Goal: Check status: Check status

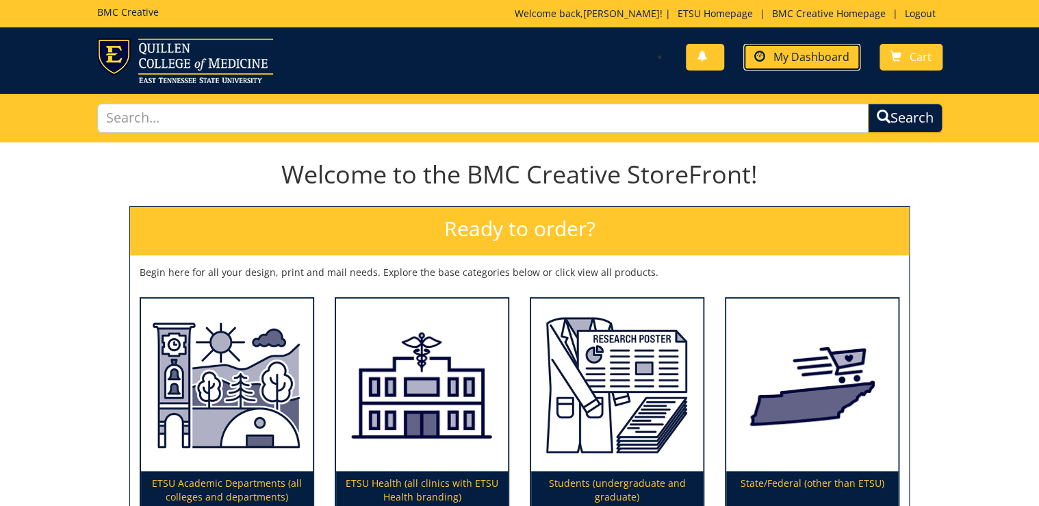
click at [798, 64] on link "My Dashboard" at bounding box center [801, 57] width 117 height 27
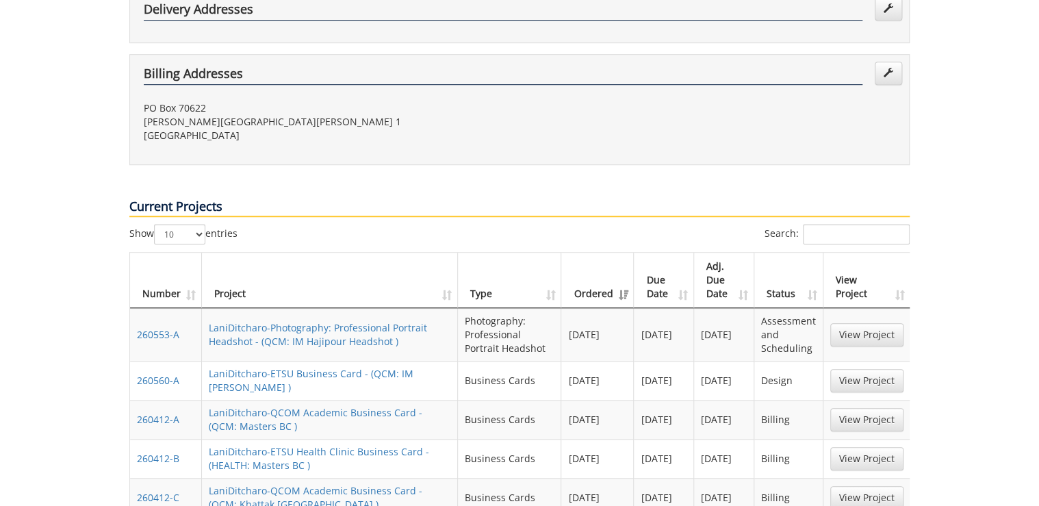
scroll to position [493, 0]
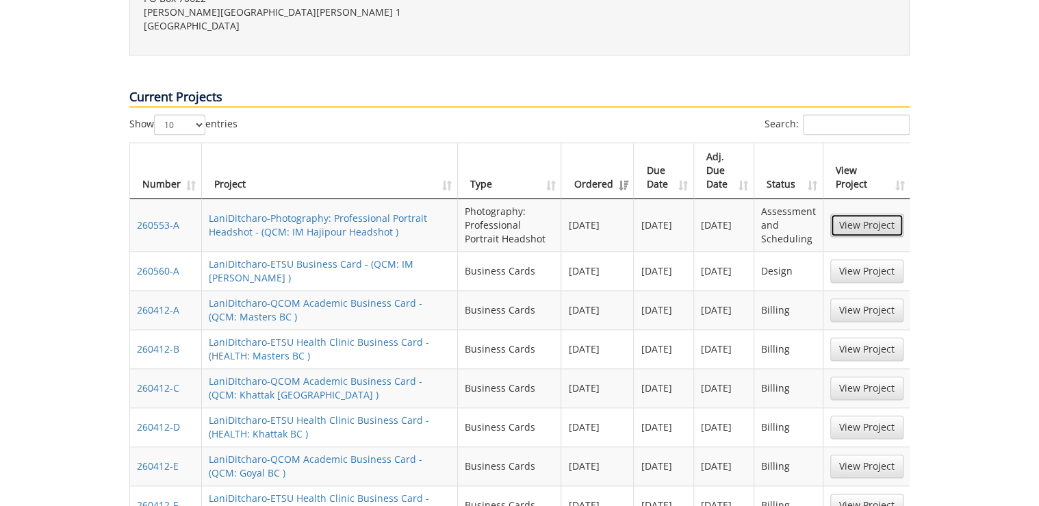
click at [850, 213] on link "View Project" at bounding box center [866, 224] width 73 height 23
click at [852, 259] on link "View Project" at bounding box center [866, 270] width 73 height 23
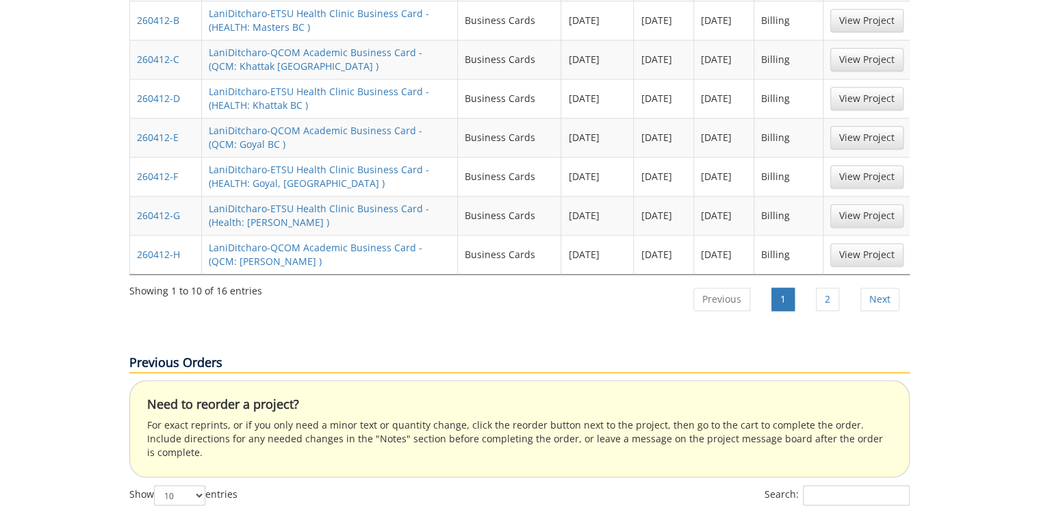
scroll to position [876, 0]
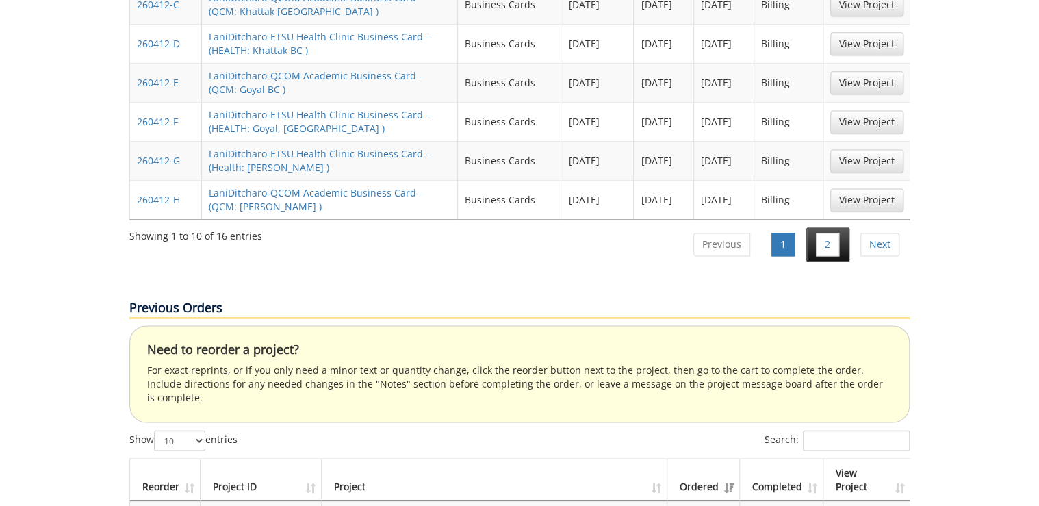
click at [819, 227] on li "2" at bounding box center [827, 244] width 43 height 34
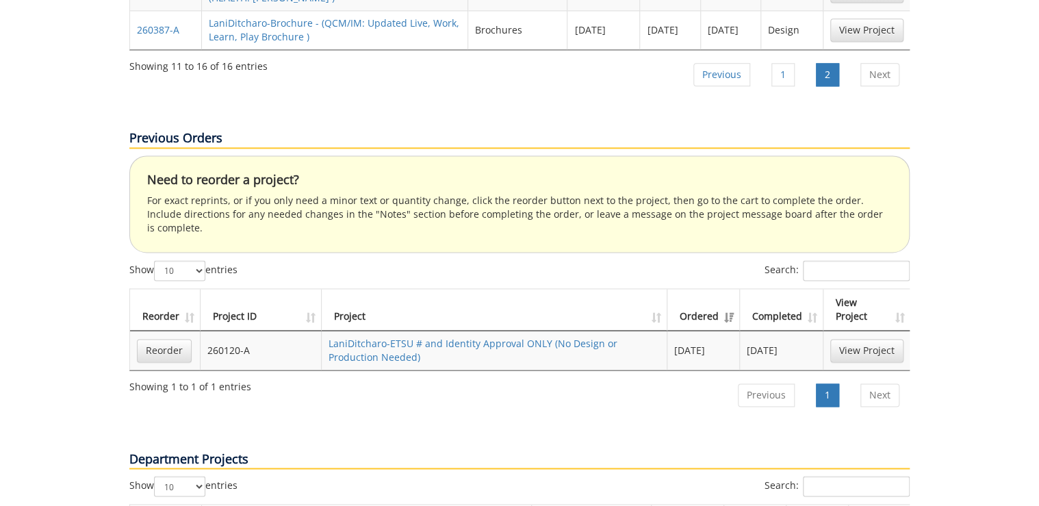
scroll to position [602, 0]
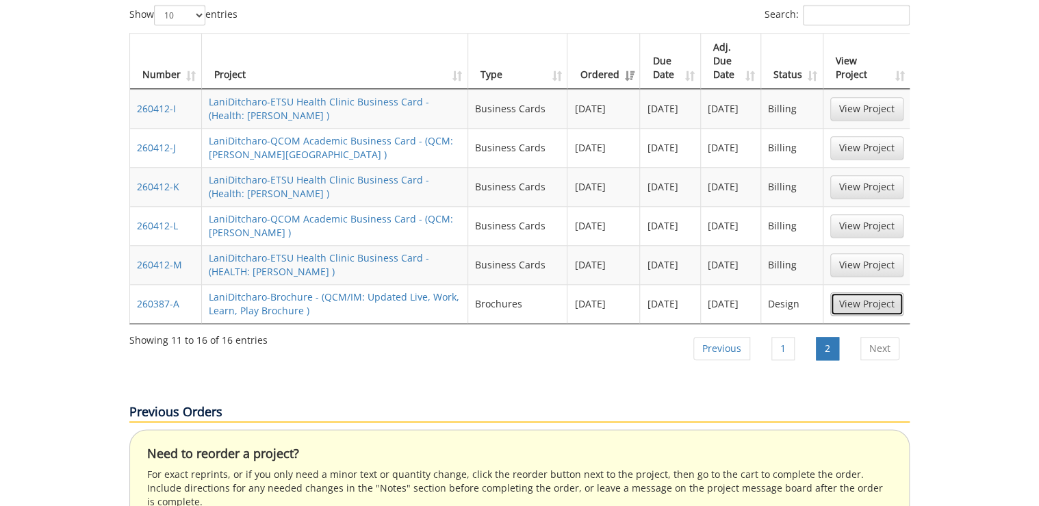
click at [866, 292] on link "View Project" at bounding box center [866, 303] width 73 height 23
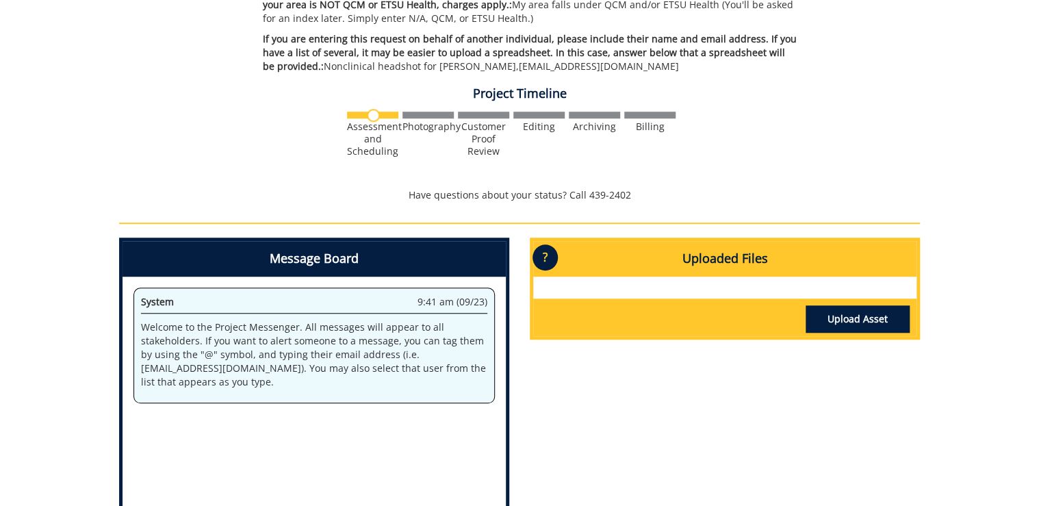
scroll to position [493, 0]
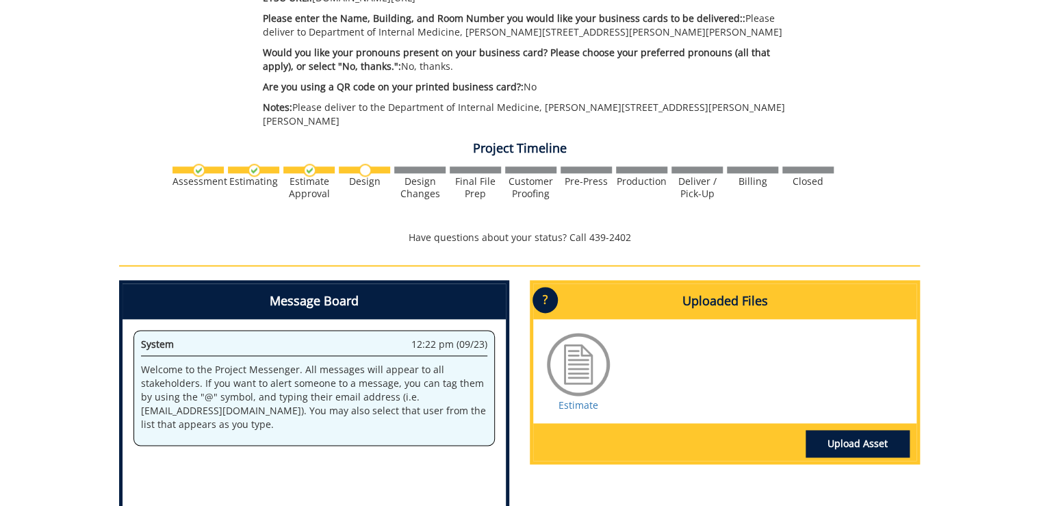
scroll to position [941, 0]
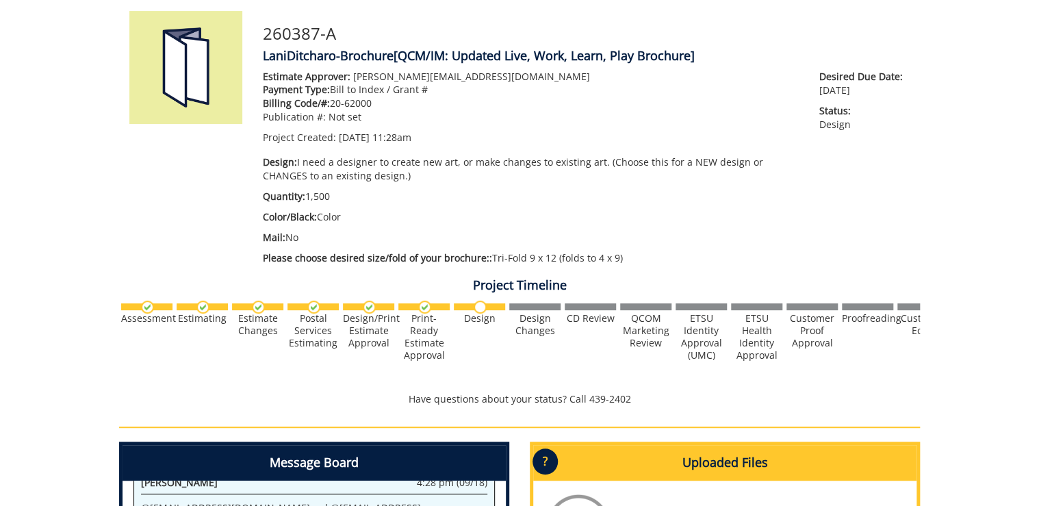
scroll to position [219, 0]
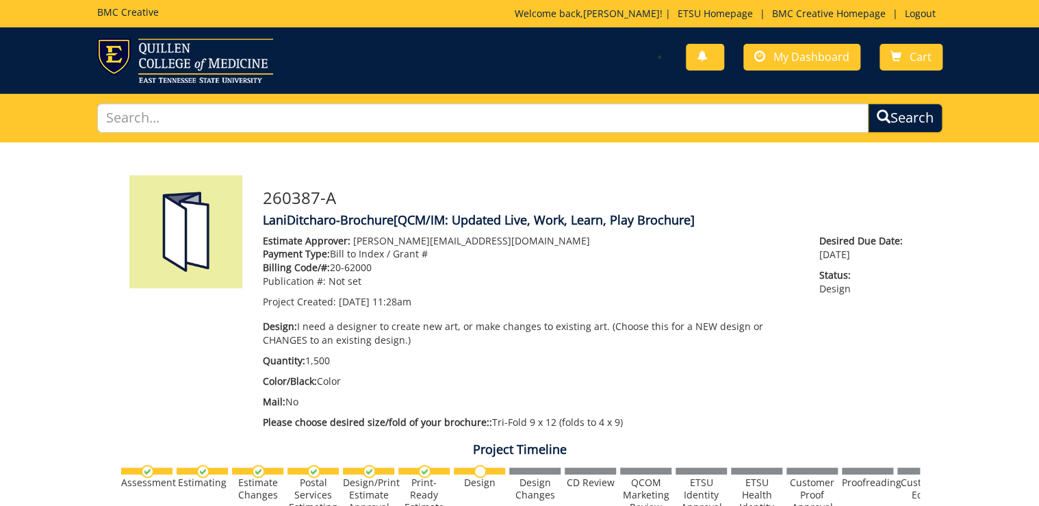
scroll to position [274, 0]
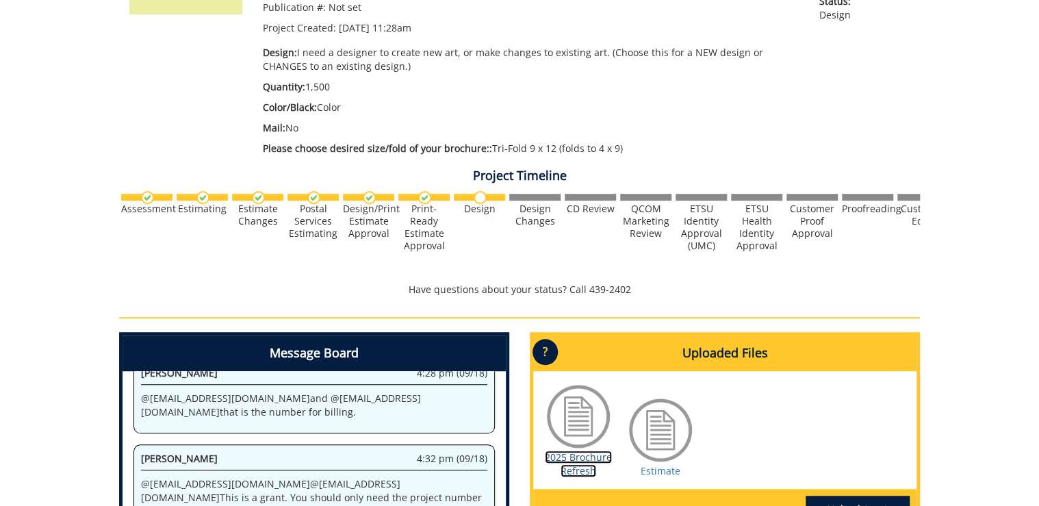
click at [588, 458] on link "2025 Brochure Refresh" at bounding box center [578, 463] width 67 height 27
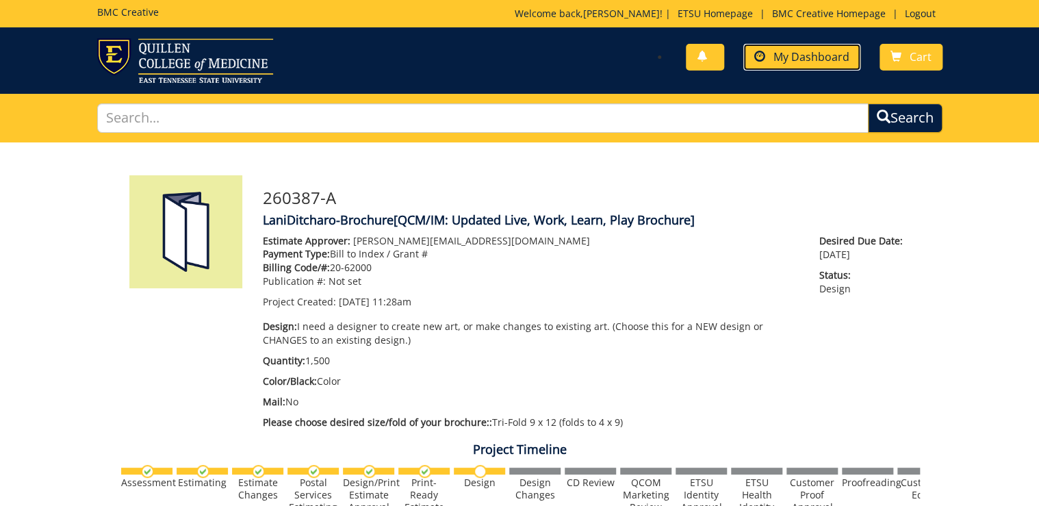
click at [813, 52] on span "My Dashboard" at bounding box center [811, 56] width 76 height 15
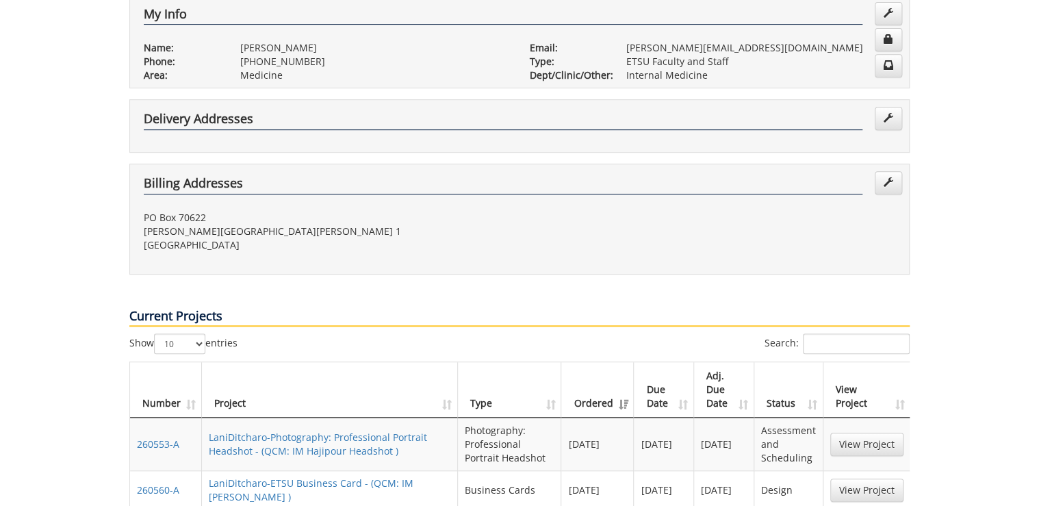
scroll to position [383, 0]
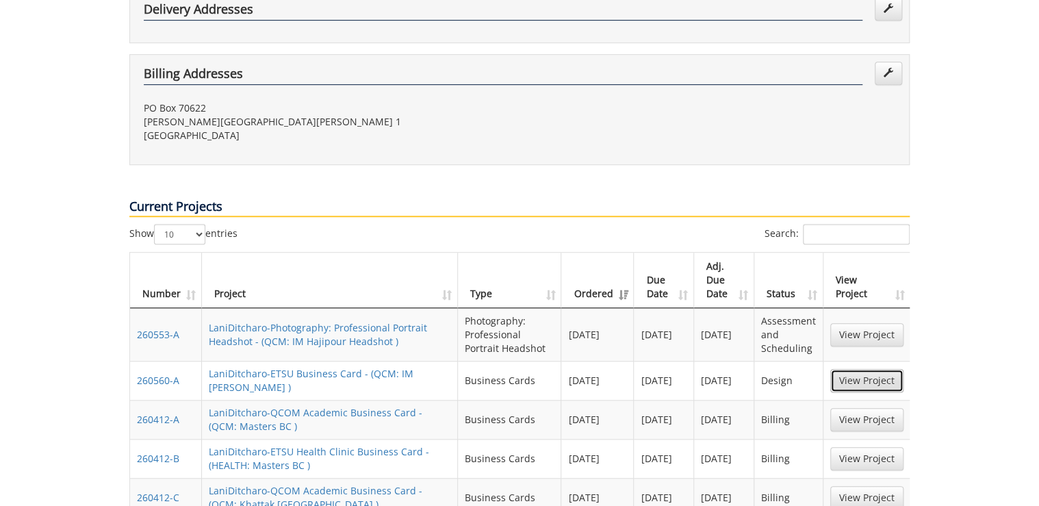
click at [853, 369] on link "View Project" at bounding box center [866, 380] width 73 height 23
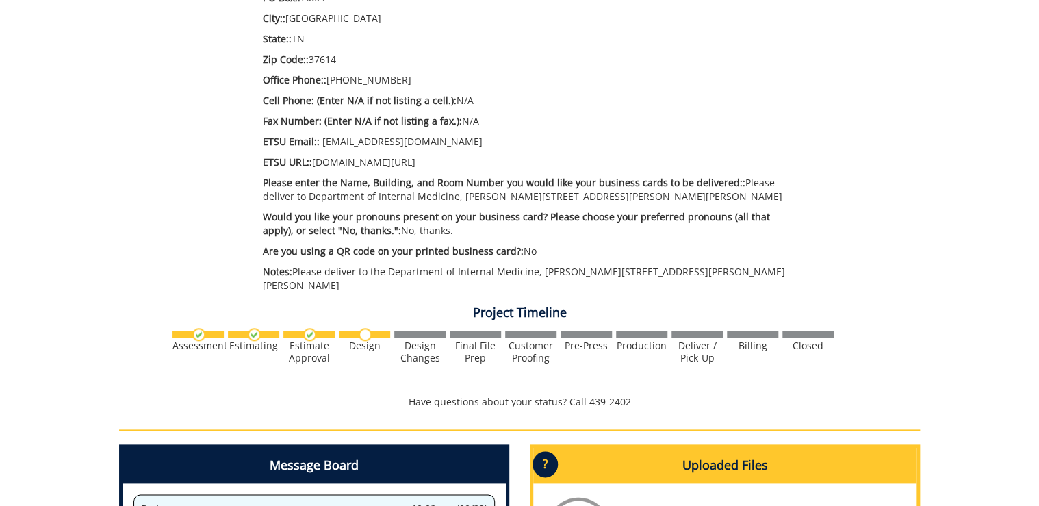
scroll to position [876, 0]
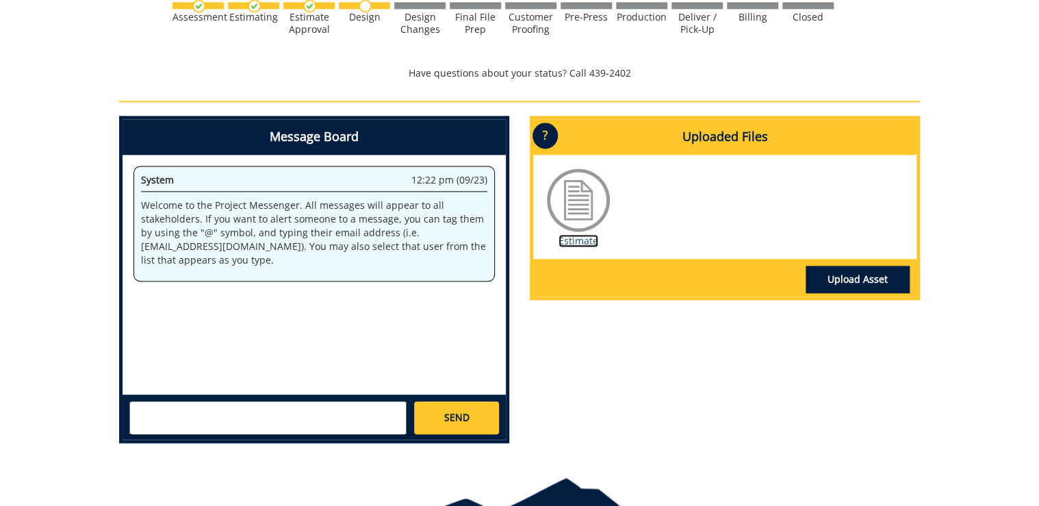
click at [586, 234] on link "Estimate" at bounding box center [578, 240] width 40 height 13
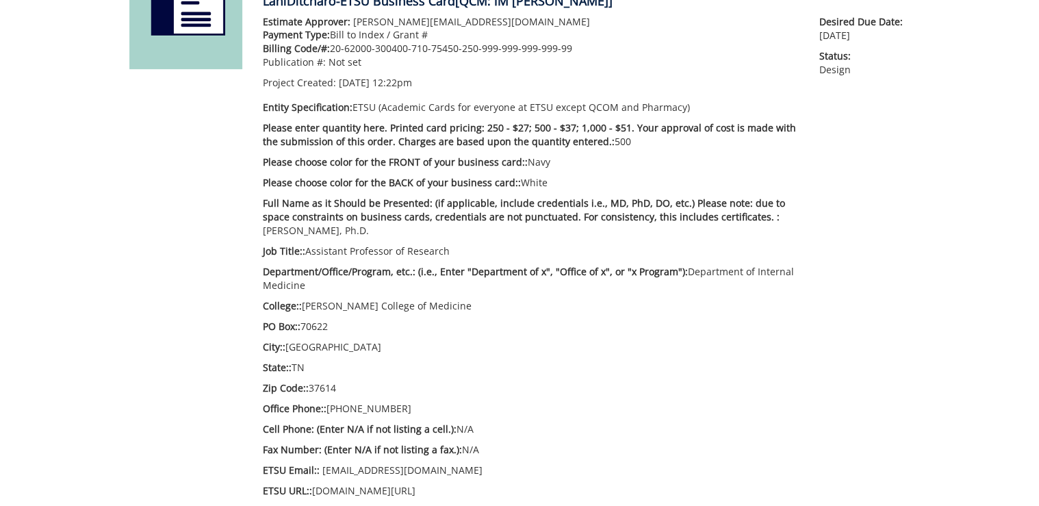
scroll to position [0, 0]
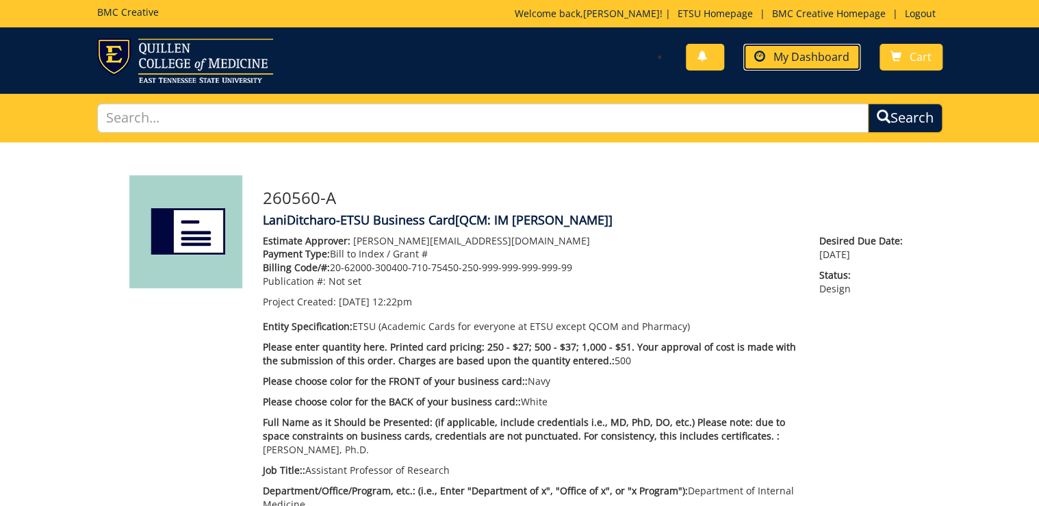
drag, startPoint x: 795, startPoint y: 53, endPoint x: 782, endPoint y: 68, distance: 19.9
click at [796, 53] on span "My Dashboard" at bounding box center [811, 56] width 76 height 15
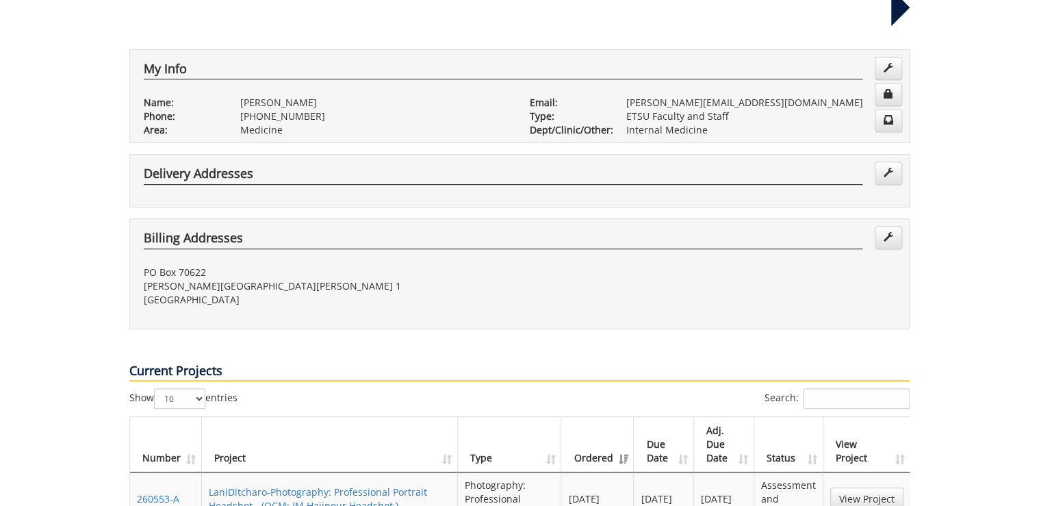
scroll to position [383, 0]
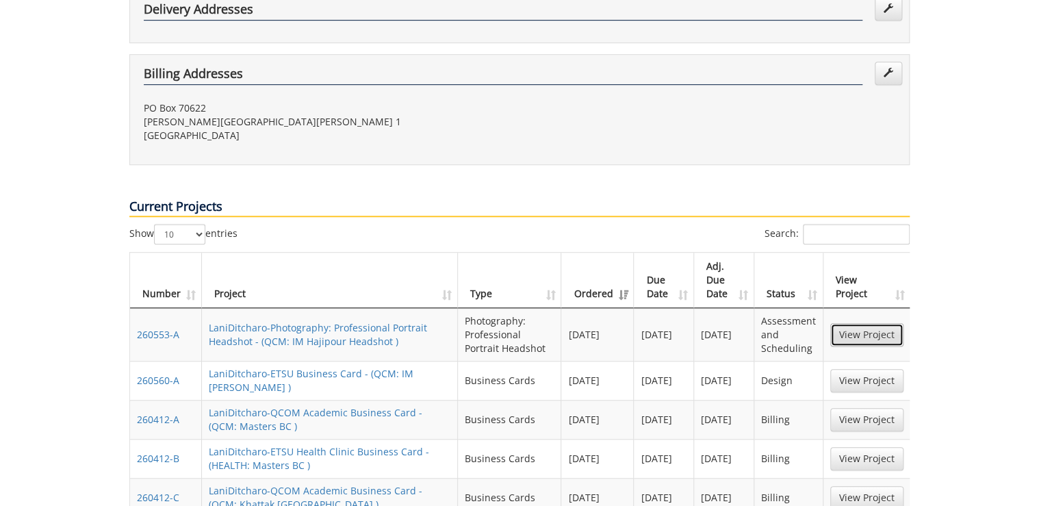
click at [889, 323] on link "View Project" at bounding box center [866, 334] width 73 height 23
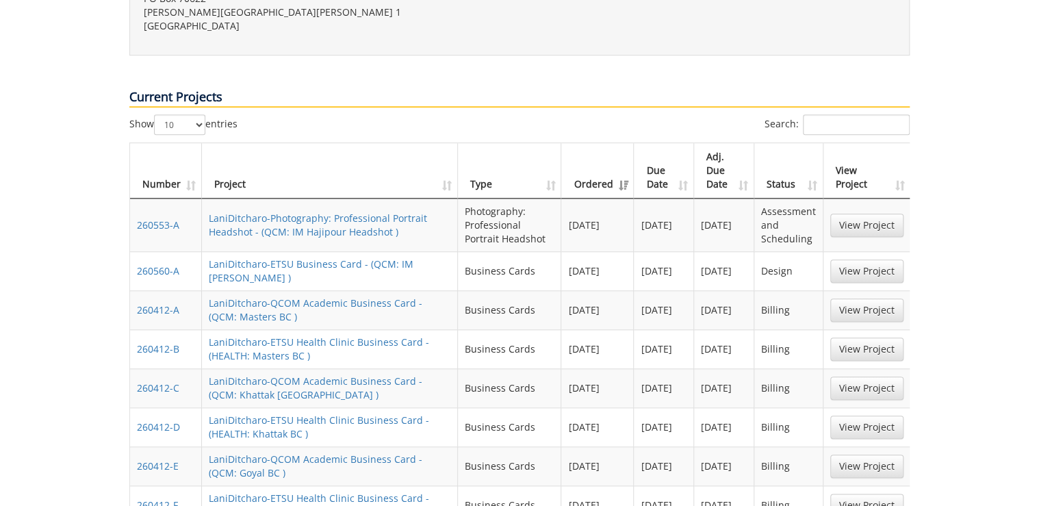
scroll to position [766, 0]
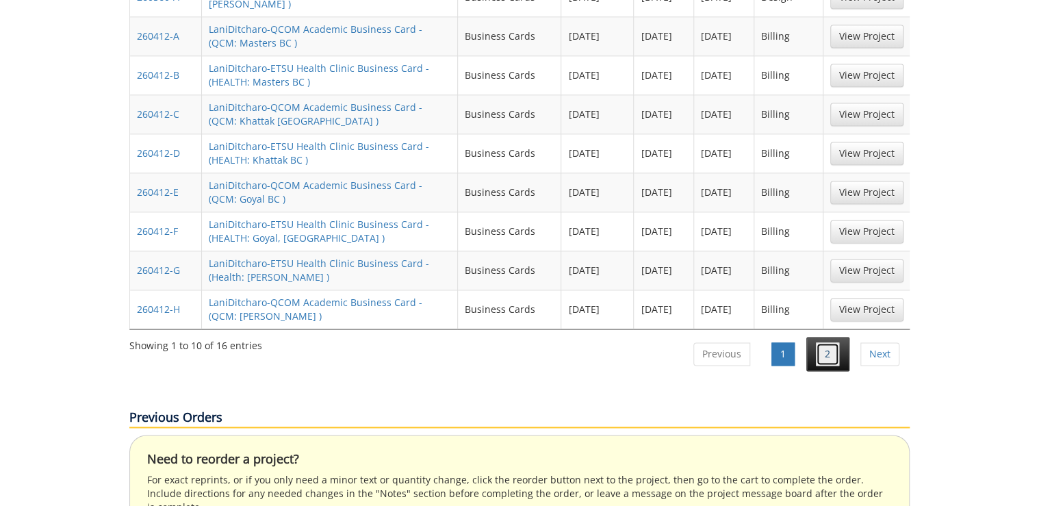
click at [818, 342] on link "2" at bounding box center [827, 353] width 23 height 23
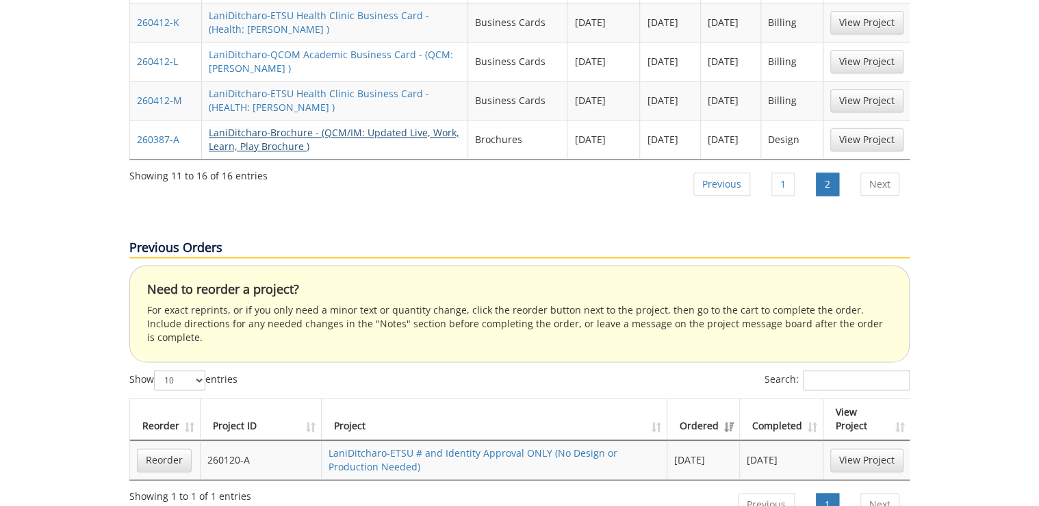
scroll to position [547, 0]
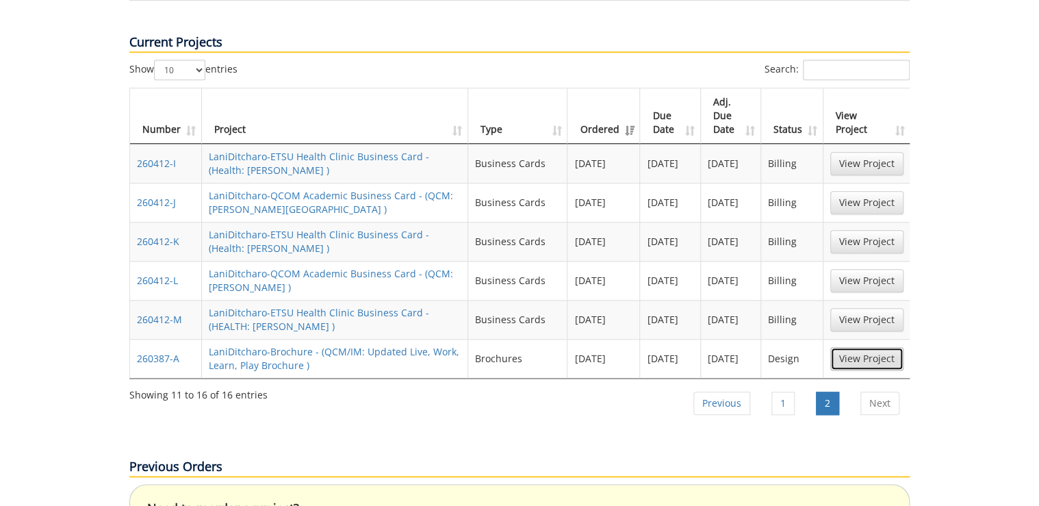
click at [876, 347] on link "View Project" at bounding box center [866, 358] width 73 height 23
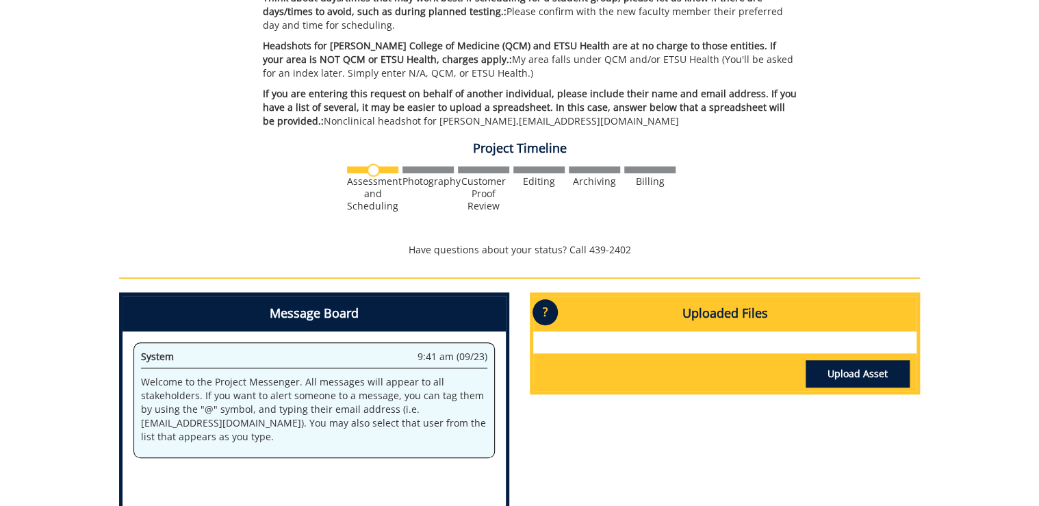
scroll to position [584, 0]
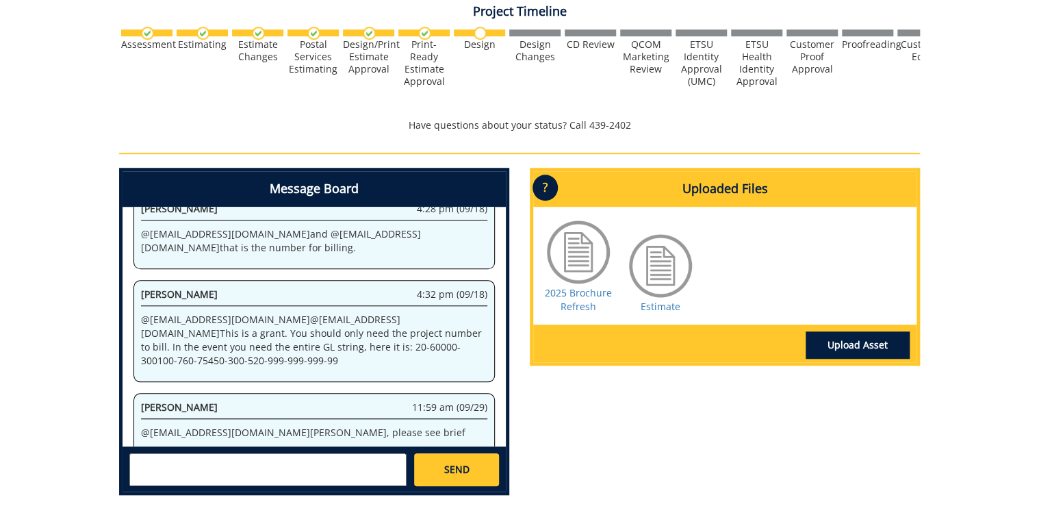
scroll to position [569, 0]
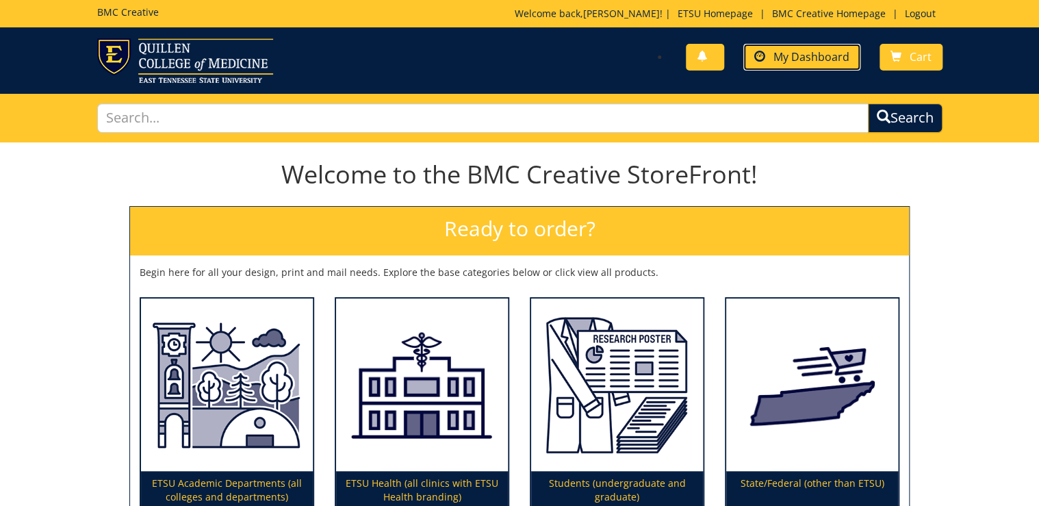
click at [816, 59] on span "My Dashboard" at bounding box center [811, 56] width 76 height 15
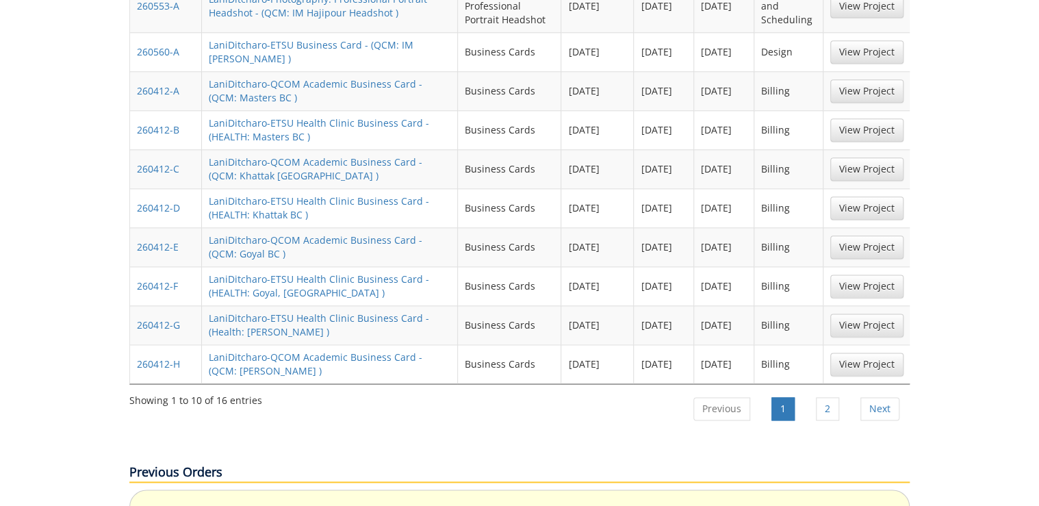
scroll to position [766, 0]
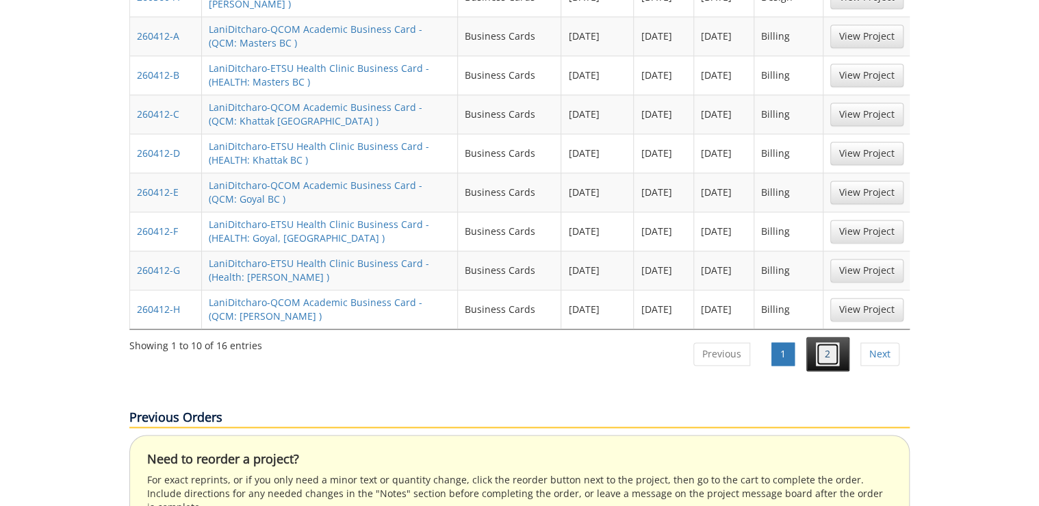
click at [829, 342] on link "2" at bounding box center [827, 353] width 23 height 23
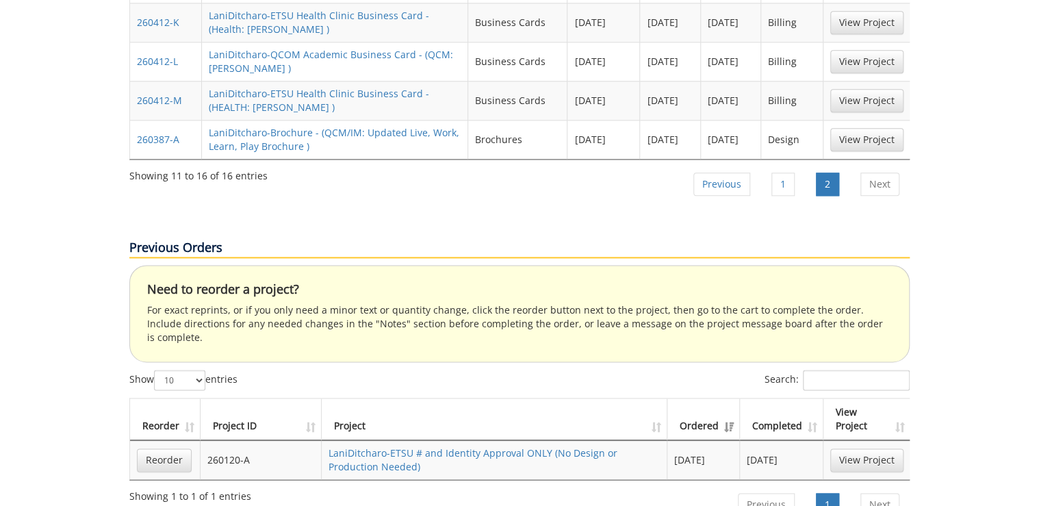
scroll to position [493, 0]
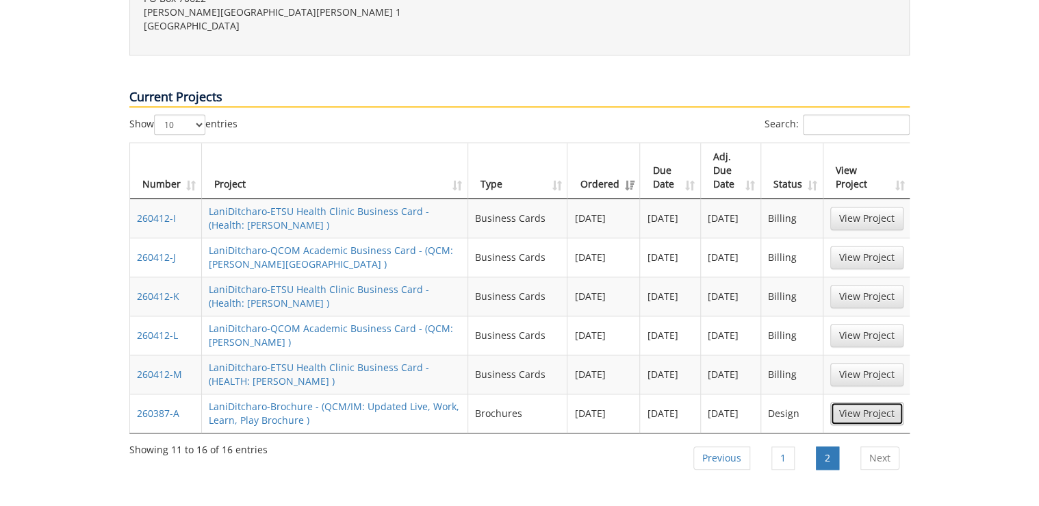
click at [859, 402] on link "View Project" at bounding box center [866, 413] width 73 height 23
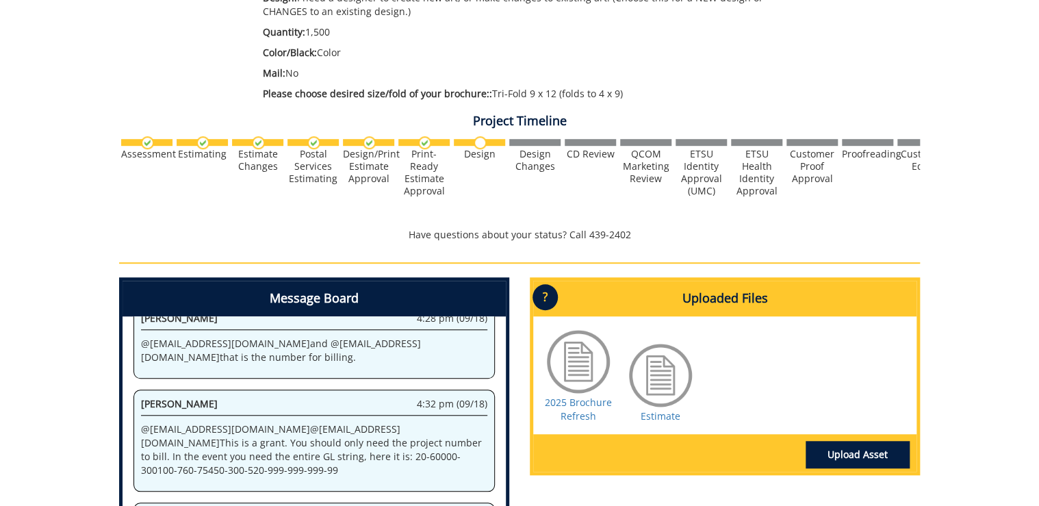
scroll to position [569, 0]
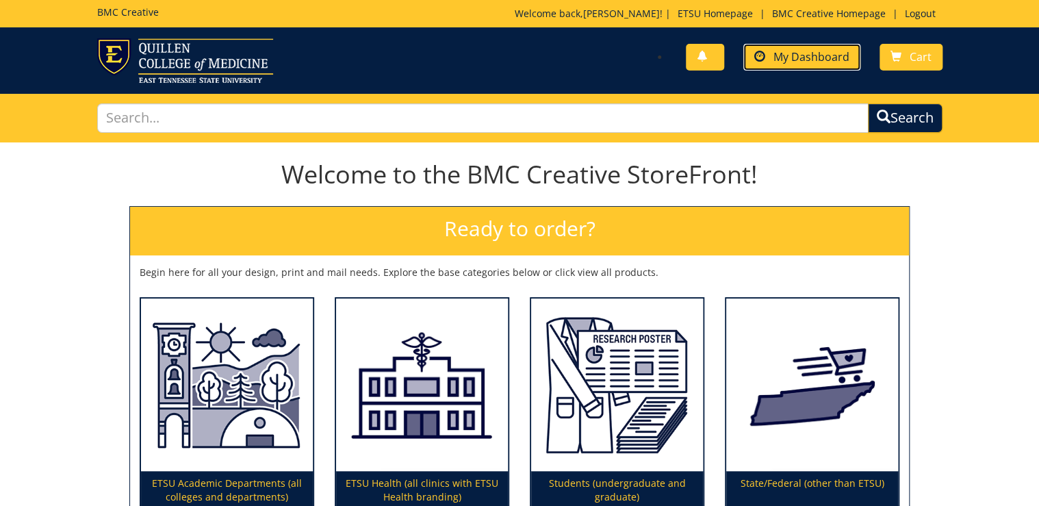
click at [832, 60] on span "My Dashboard" at bounding box center [811, 56] width 76 height 15
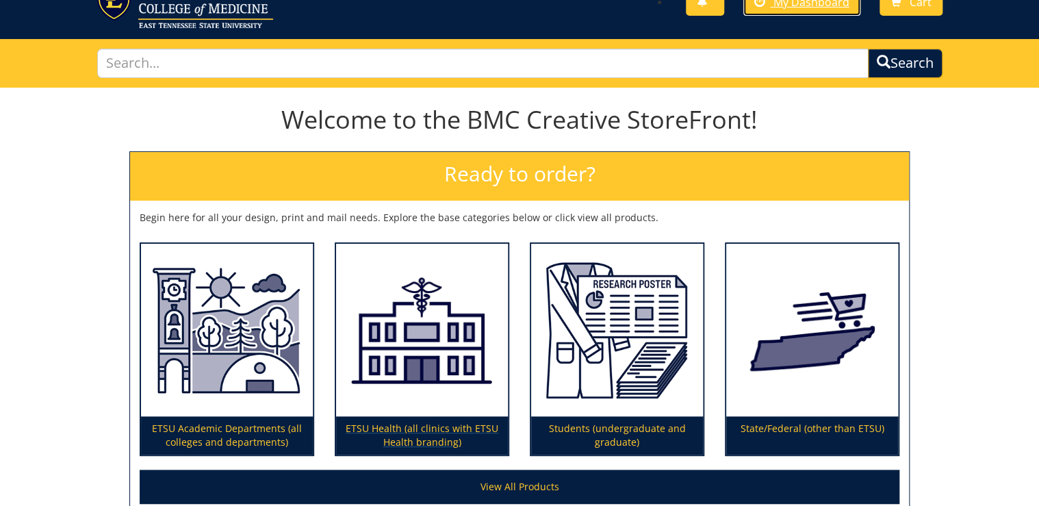
scroll to position [109, 0]
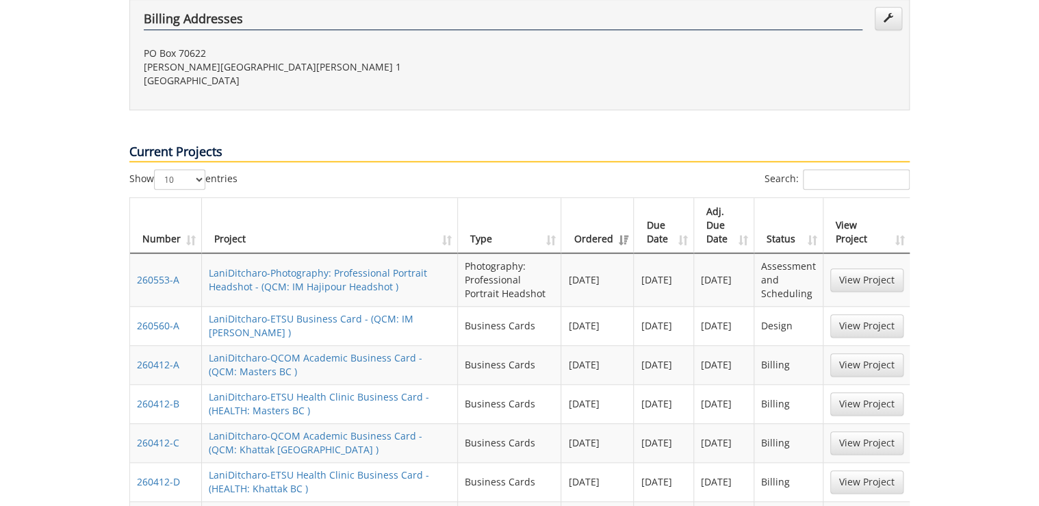
scroll to position [493, 0]
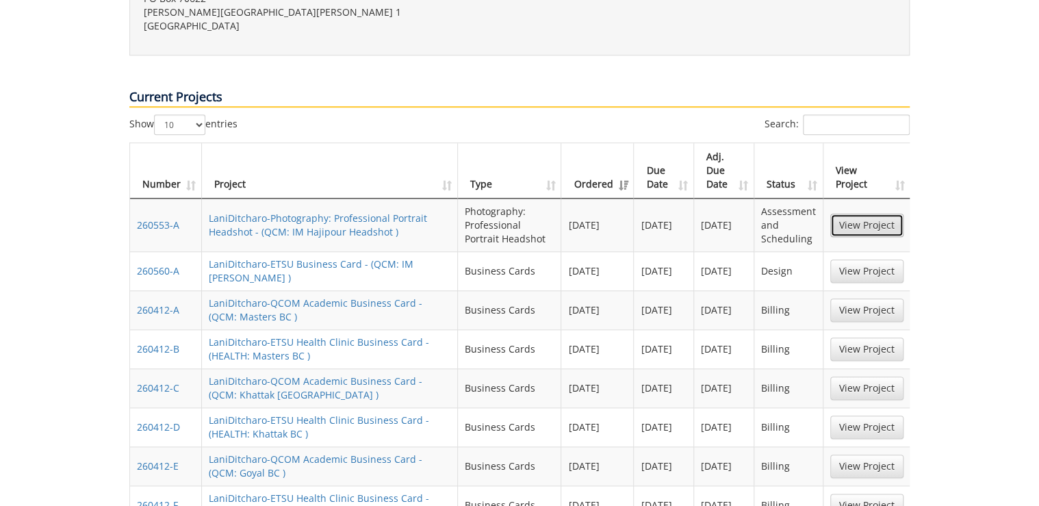
click at [879, 213] on link "View Project" at bounding box center [866, 224] width 73 height 23
click at [870, 259] on link "View Project" at bounding box center [866, 270] width 73 height 23
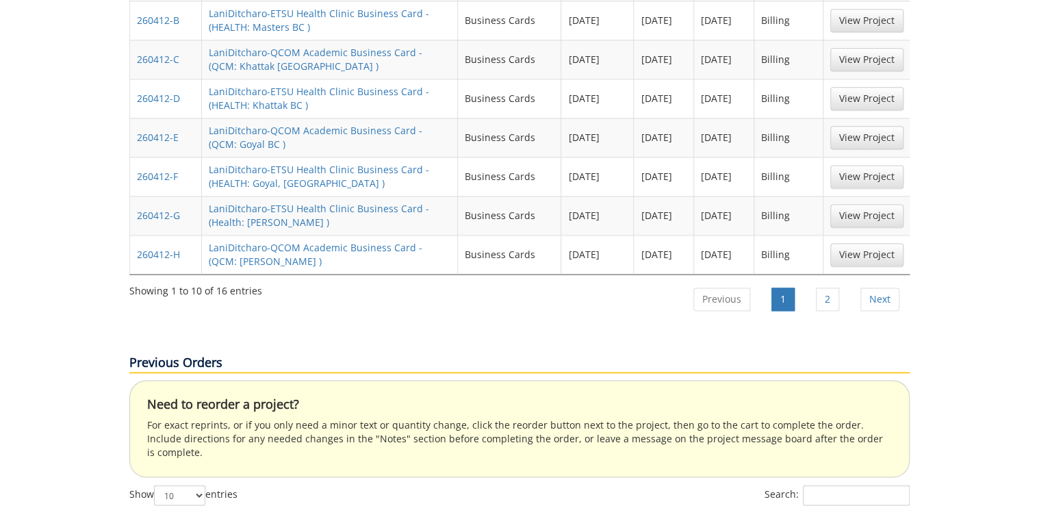
scroll to position [876, 0]
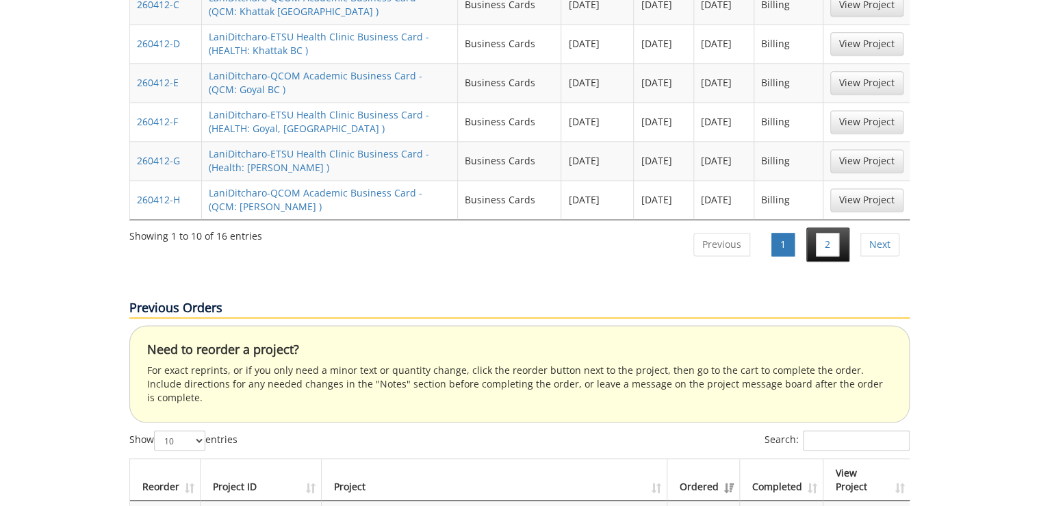
click at [816, 227] on li "2" at bounding box center [827, 244] width 43 height 34
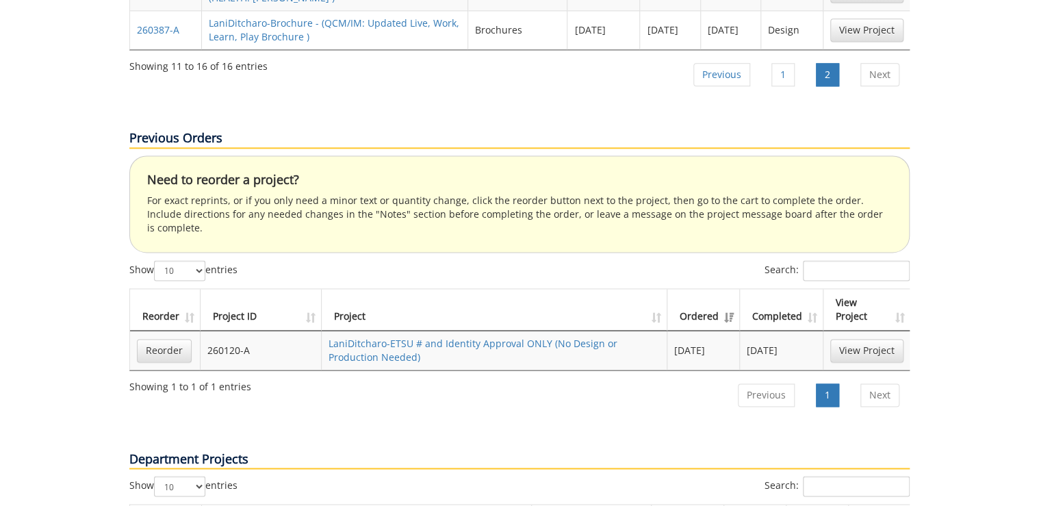
scroll to position [547, 0]
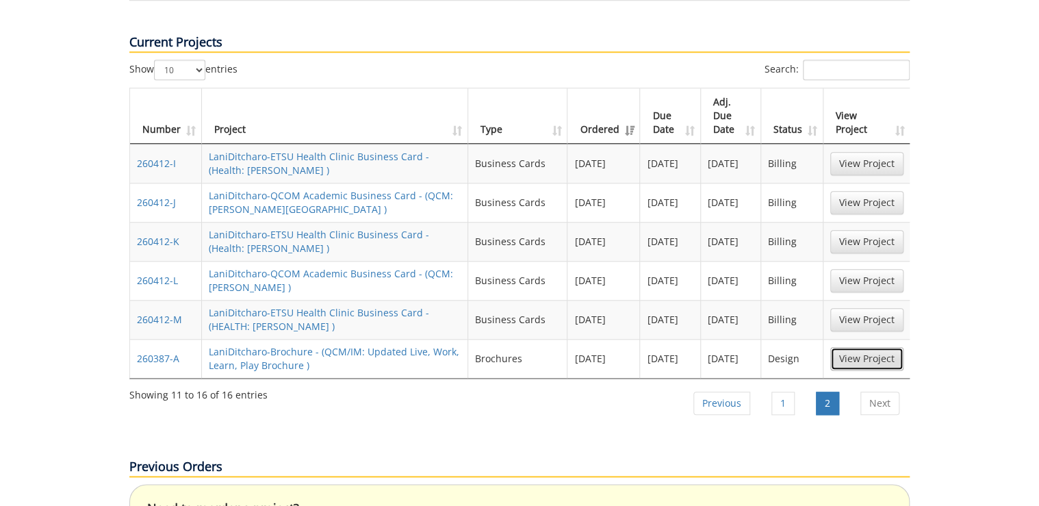
click at [873, 347] on link "View Project" at bounding box center [866, 358] width 73 height 23
click at [779, 386] on li "1" at bounding box center [783, 403] width 43 height 34
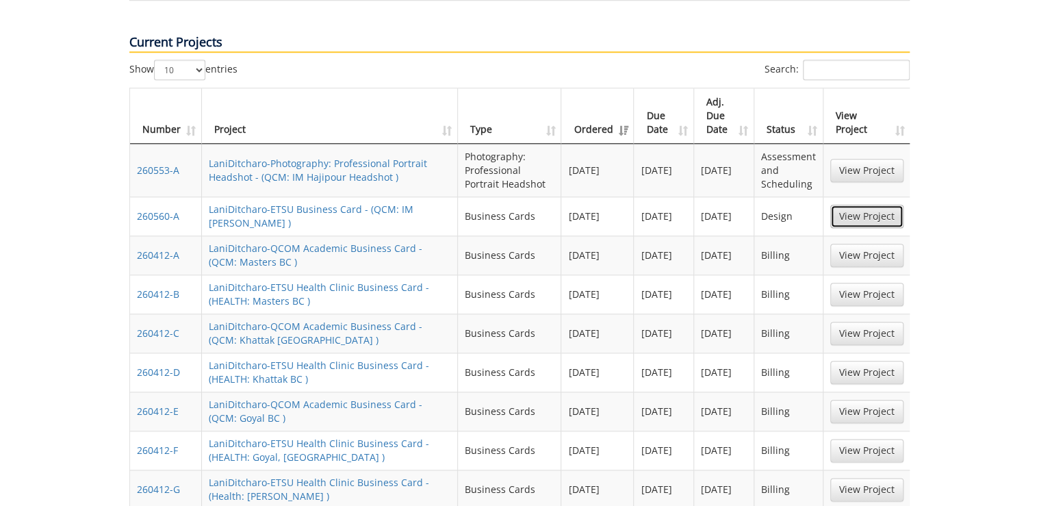
click at [858, 205] on link "View Project" at bounding box center [866, 216] width 73 height 23
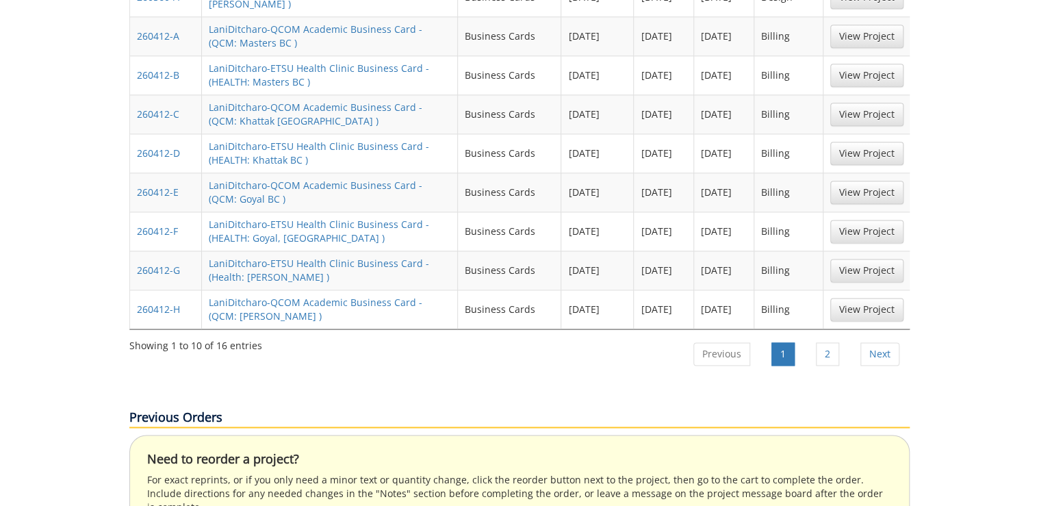
scroll to position [821, 0]
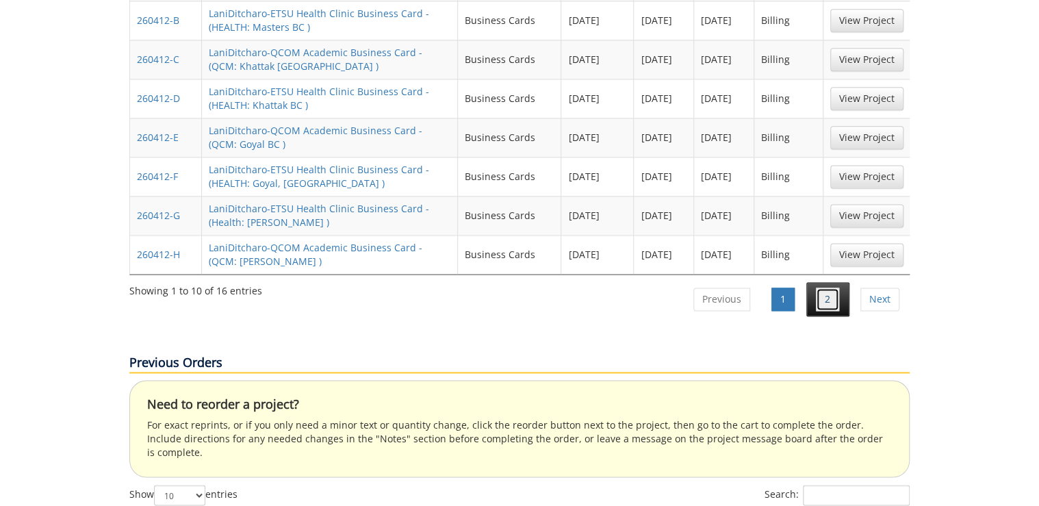
click at [825, 287] on link "2" at bounding box center [827, 298] width 23 height 23
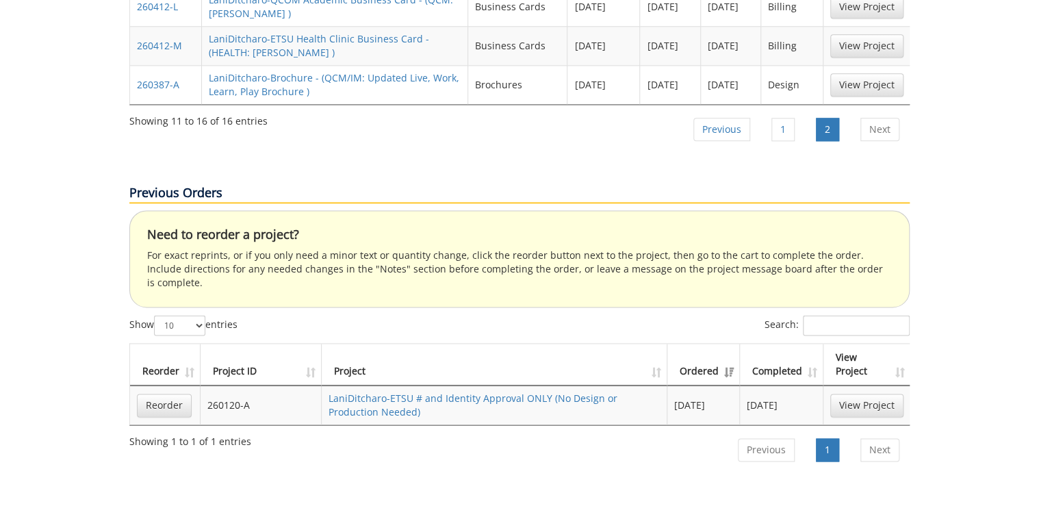
scroll to position [547, 0]
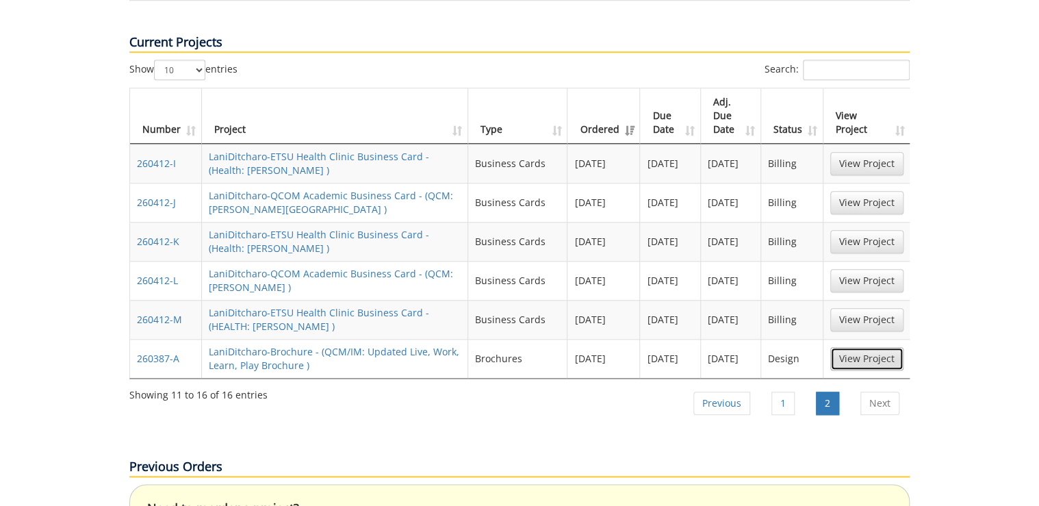
click at [866, 347] on link "View Project" at bounding box center [866, 358] width 73 height 23
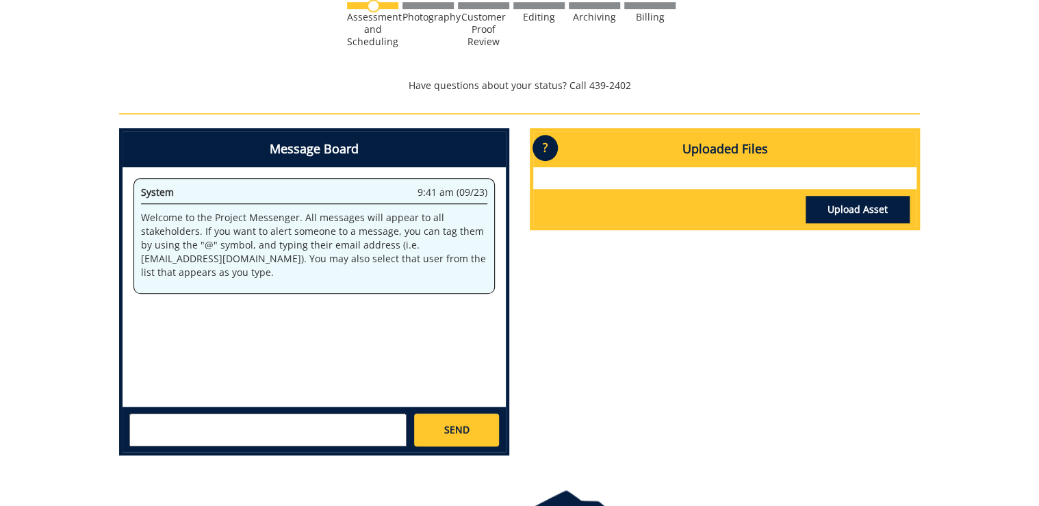
scroll to position [547, 0]
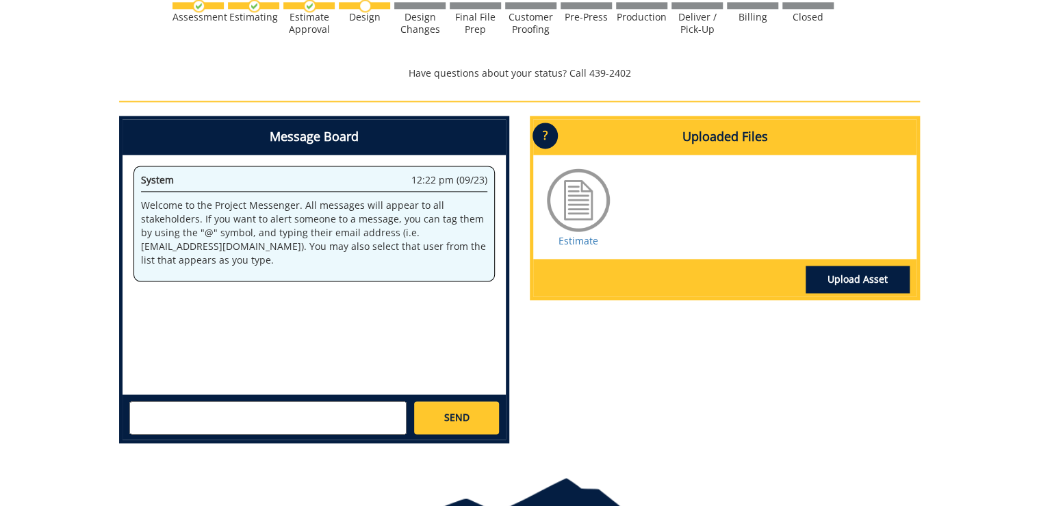
scroll to position [931, 0]
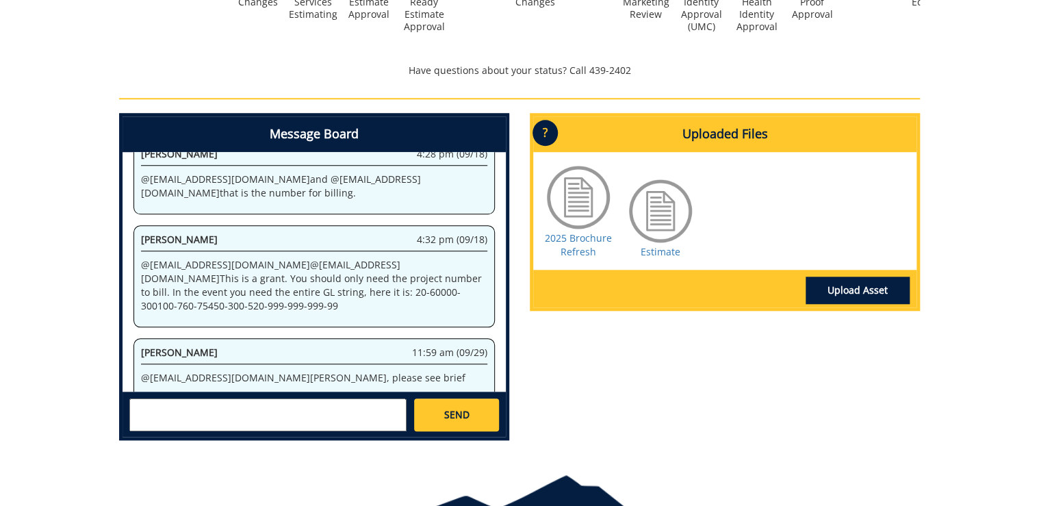
scroll to position [547, 0]
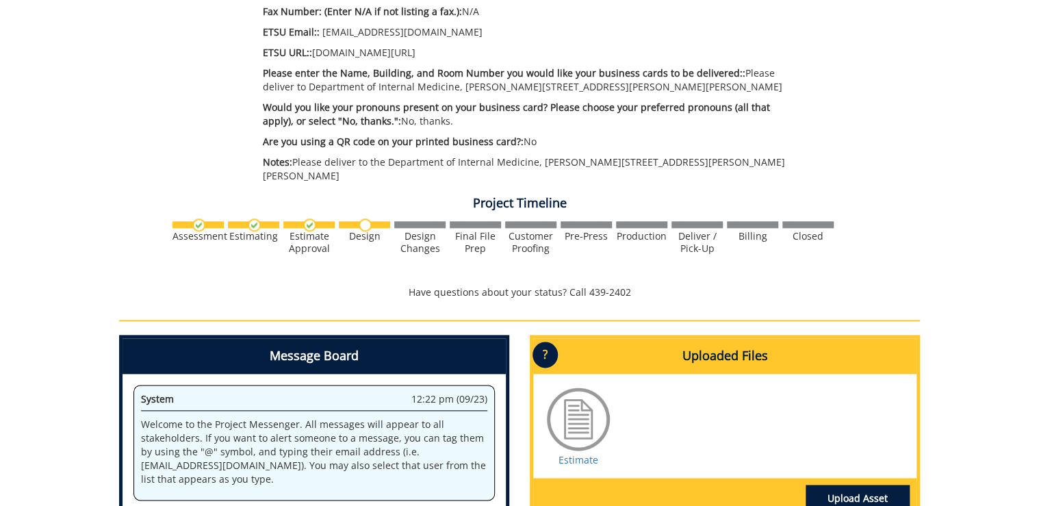
scroll to position [931, 0]
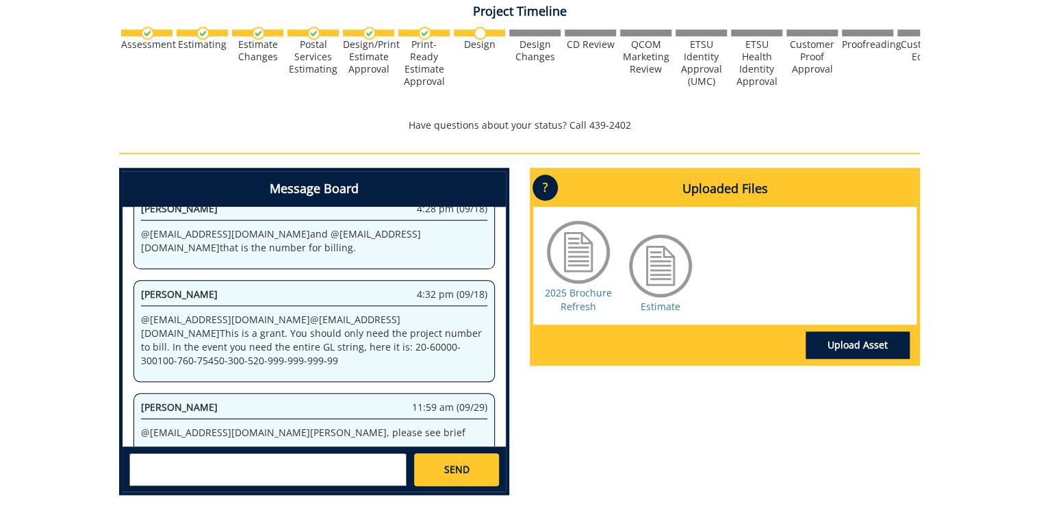
scroll to position [493, 0]
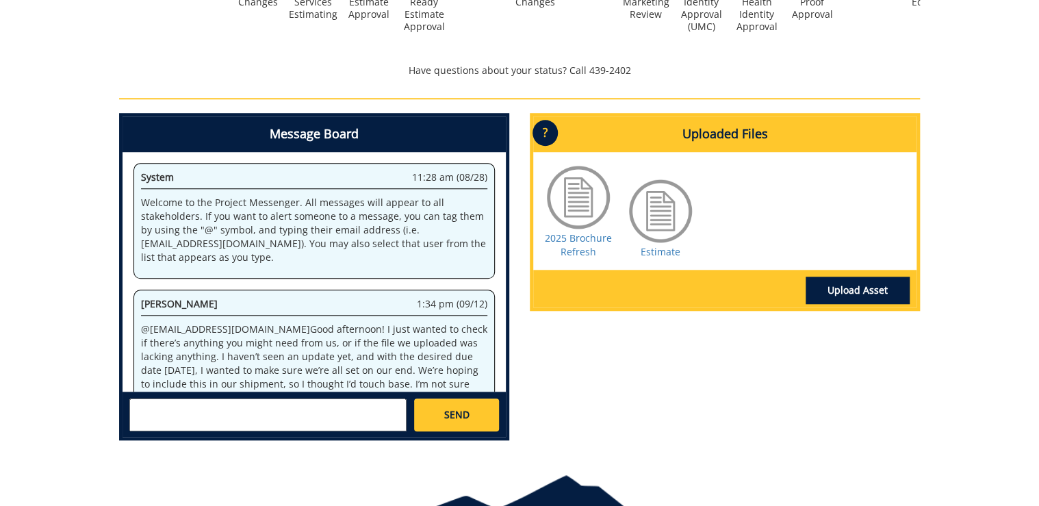
scroll to position [690, 0]
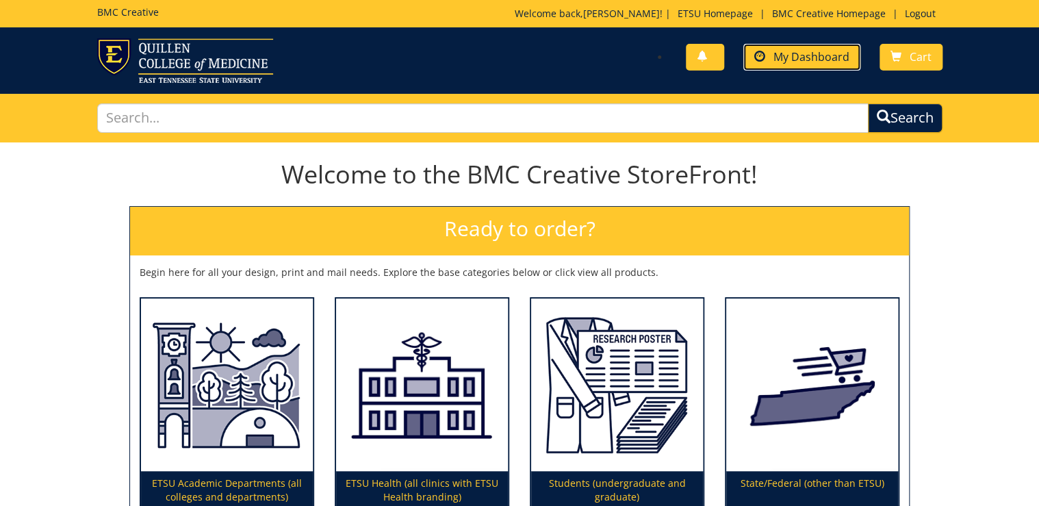
click at [796, 49] on span "My Dashboard" at bounding box center [811, 56] width 76 height 15
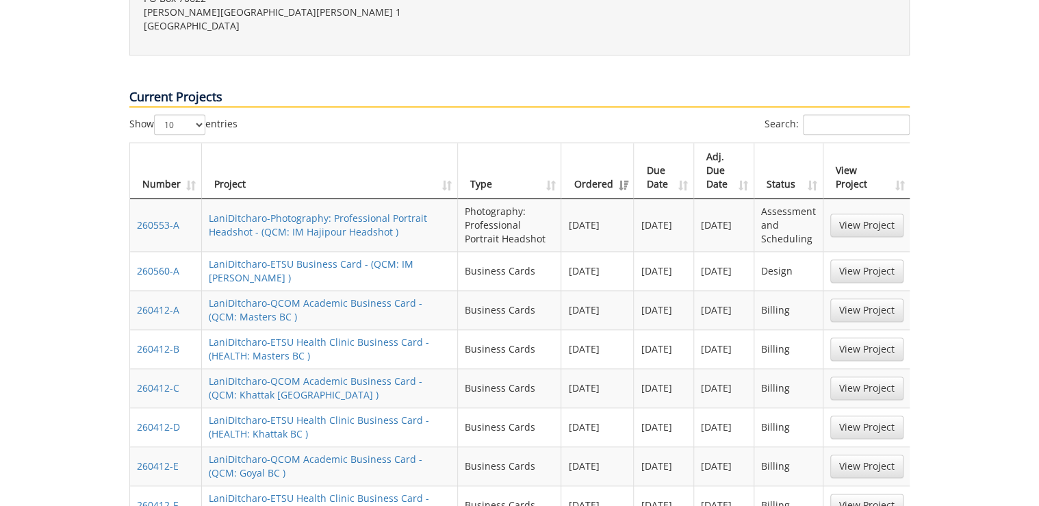
scroll to position [602, 0]
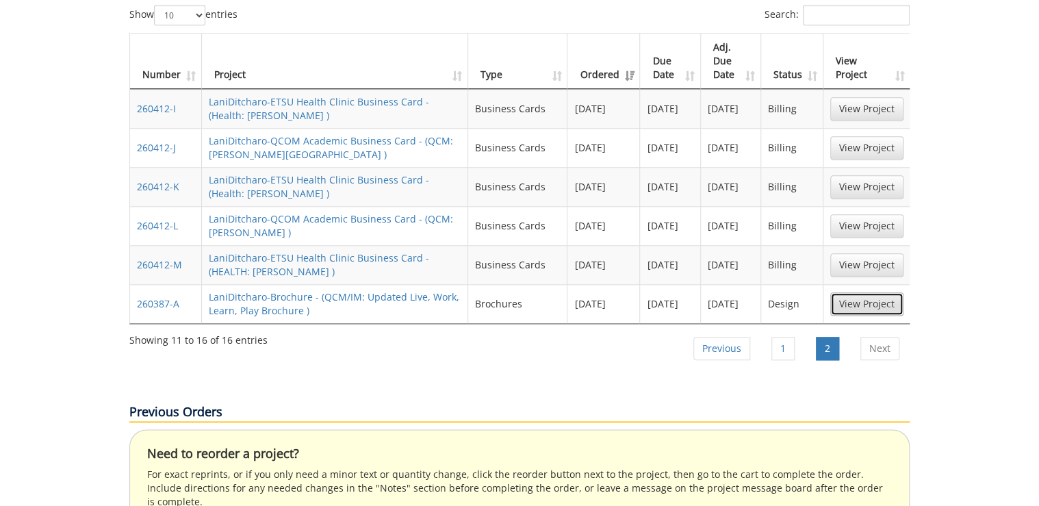
click at [854, 292] on link "View Project" at bounding box center [866, 303] width 73 height 23
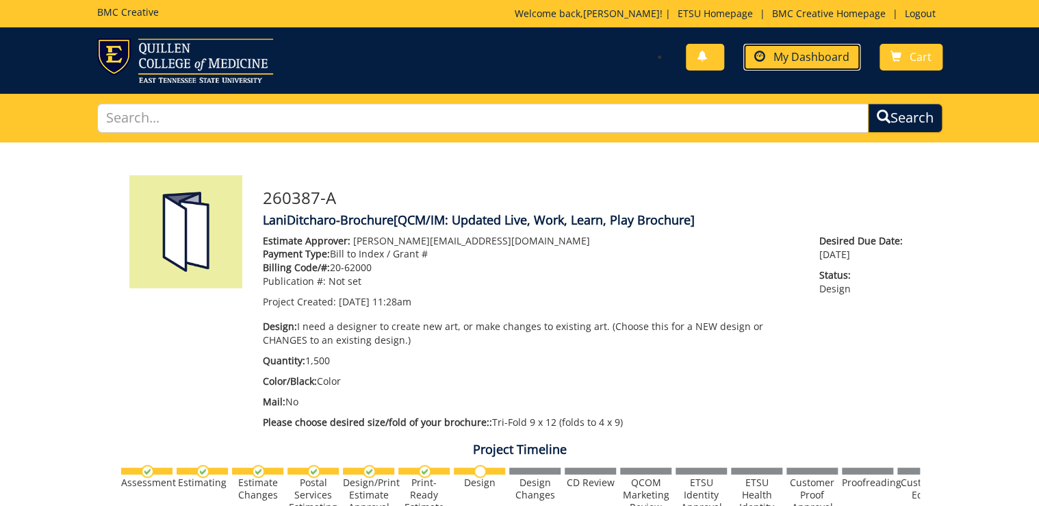
click at [788, 58] on span "My Dashboard" at bounding box center [811, 56] width 76 height 15
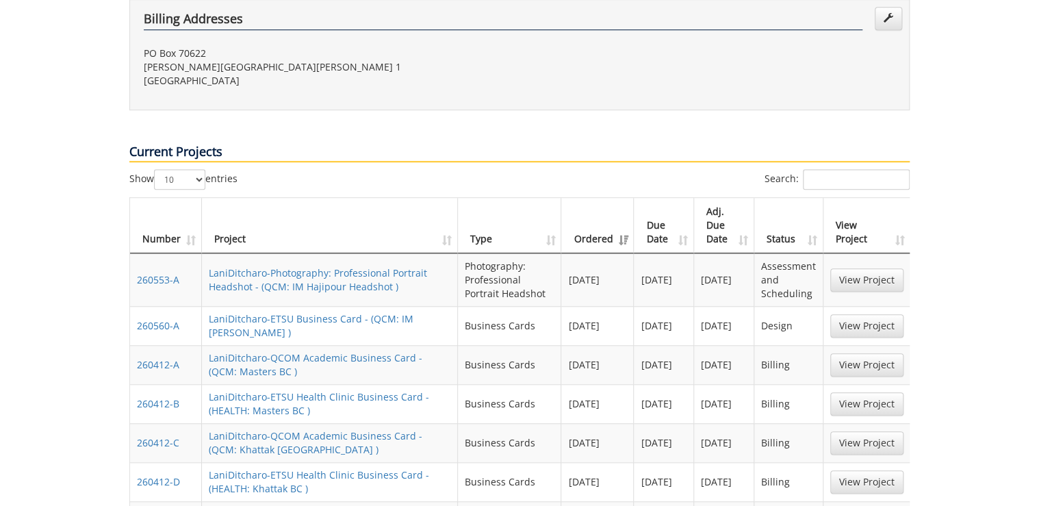
scroll to position [383, 0]
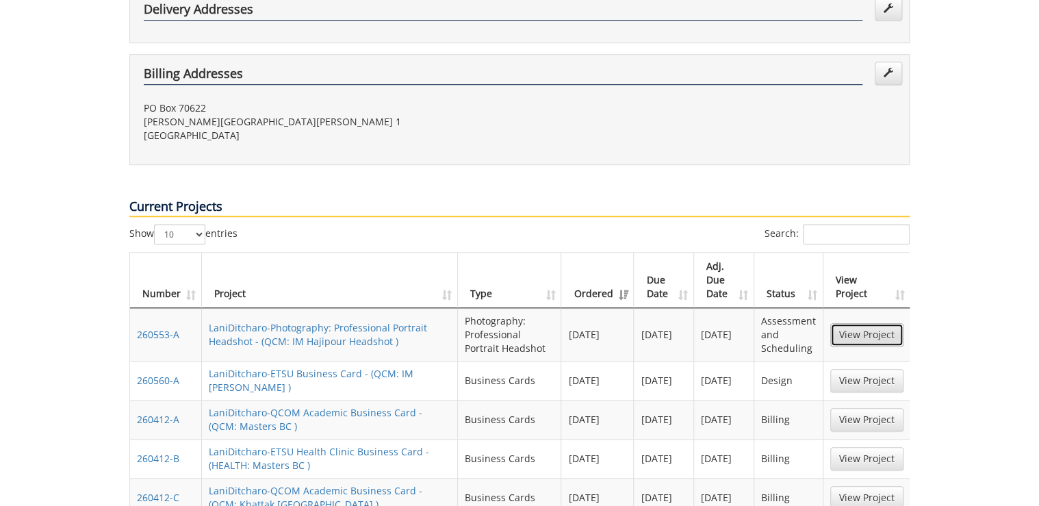
click at [853, 323] on link "View Project" at bounding box center [866, 334] width 73 height 23
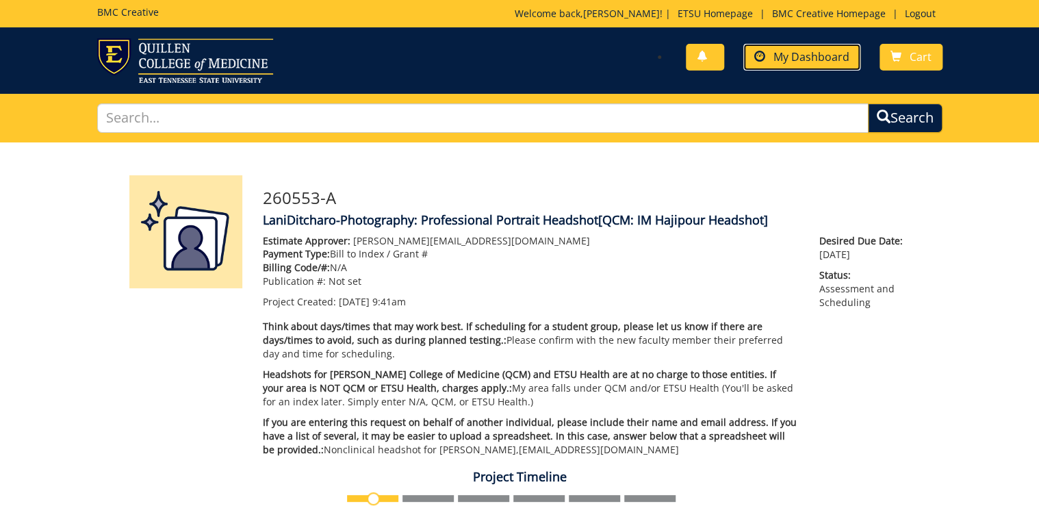
click at [799, 51] on span "My Dashboard" at bounding box center [811, 56] width 76 height 15
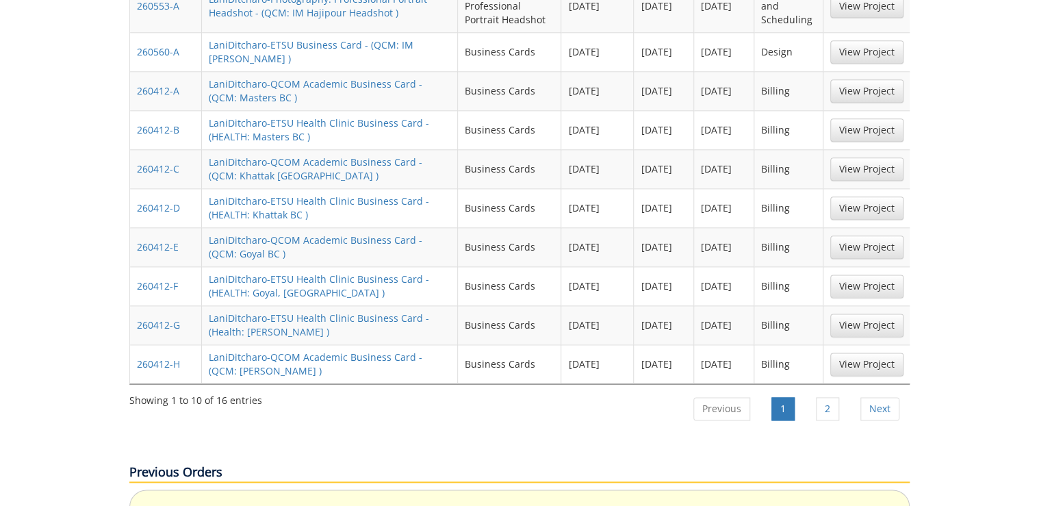
scroll to position [821, 0]
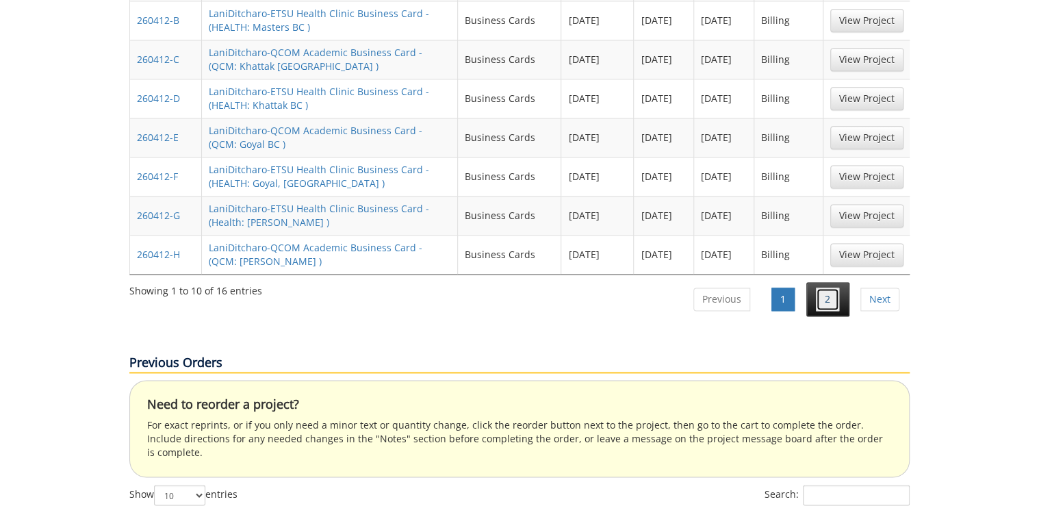
click at [835, 287] on link "2" at bounding box center [827, 298] width 23 height 23
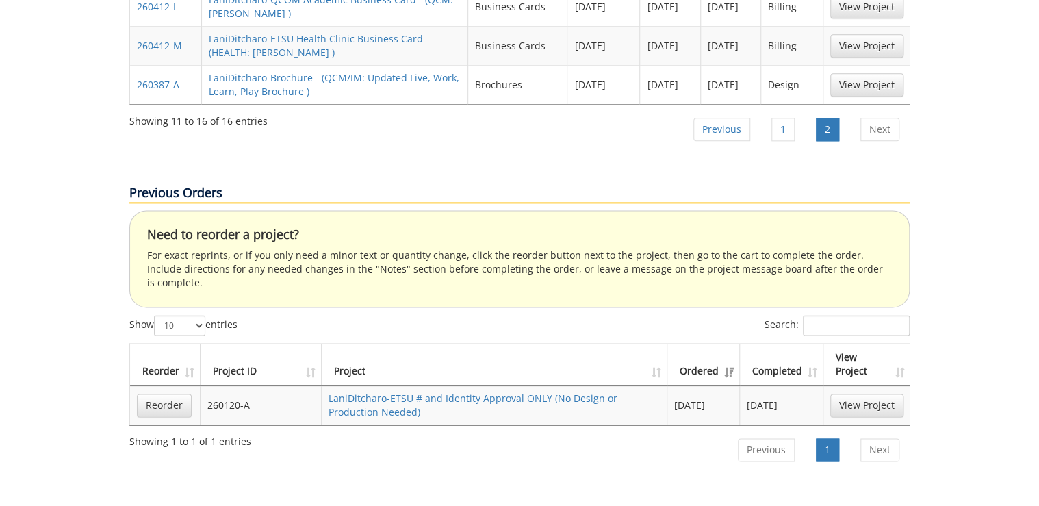
scroll to position [547, 0]
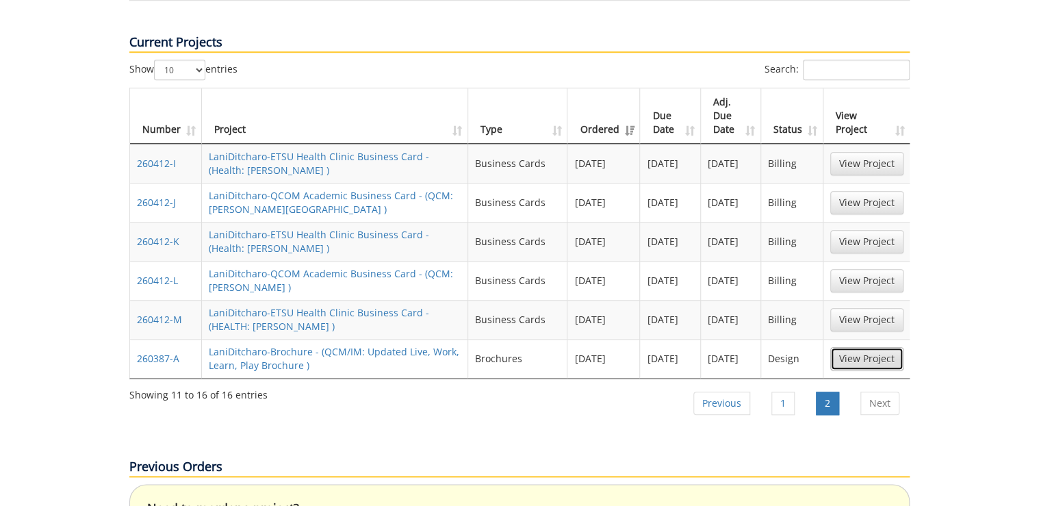
click at [876, 347] on link "View Project" at bounding box center [866, 358] width 73 height 23
click at [794, 391] on link "1" at bounding box center [782, 402] width 23 height 23
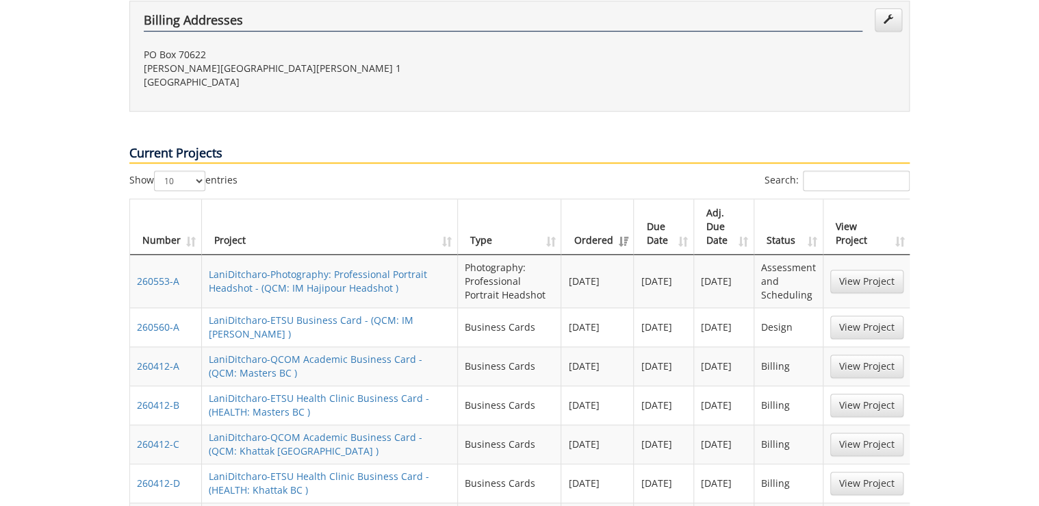
scroll to position [710, 0]
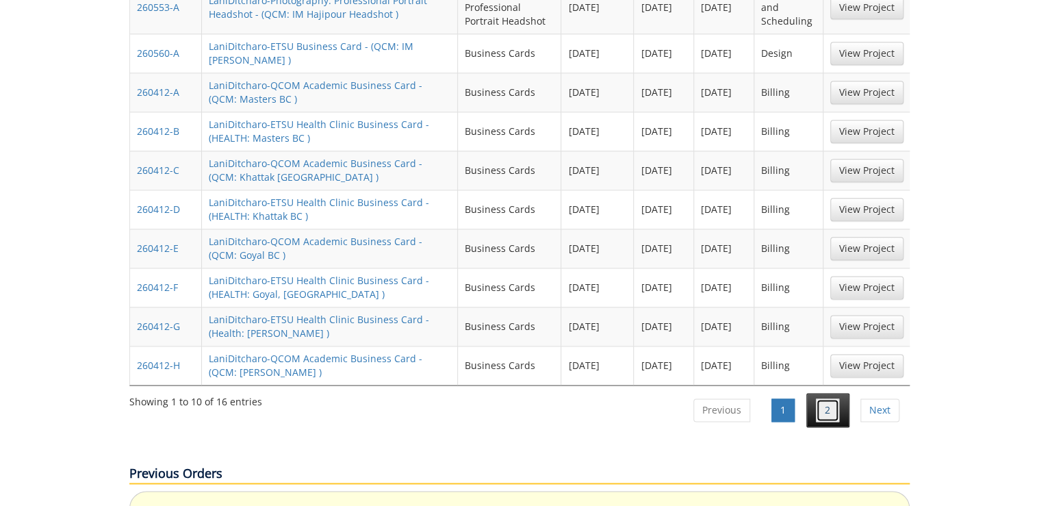
click at [829, 398] on link "2" at bounding box center [827, 409] width 23 height 23
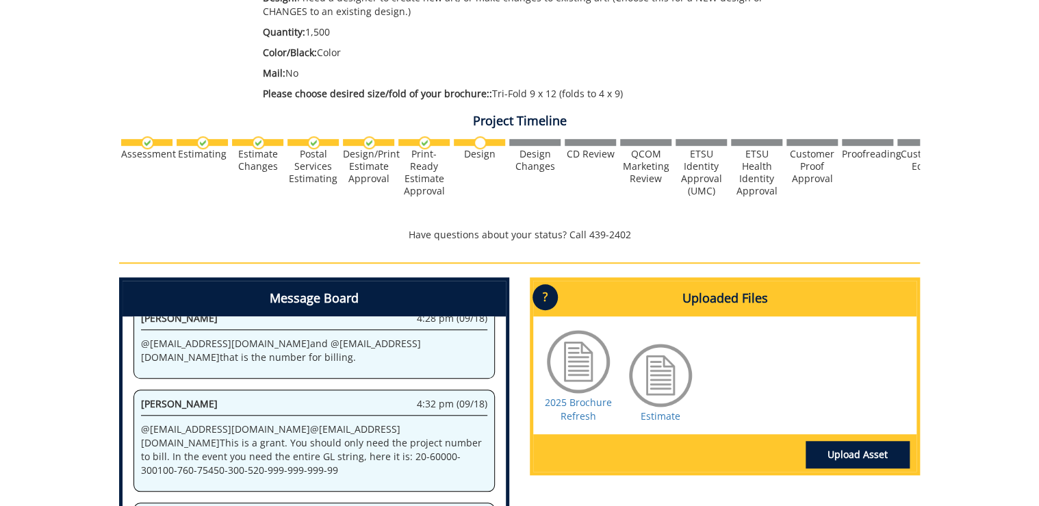
scroll to position [493, 0]
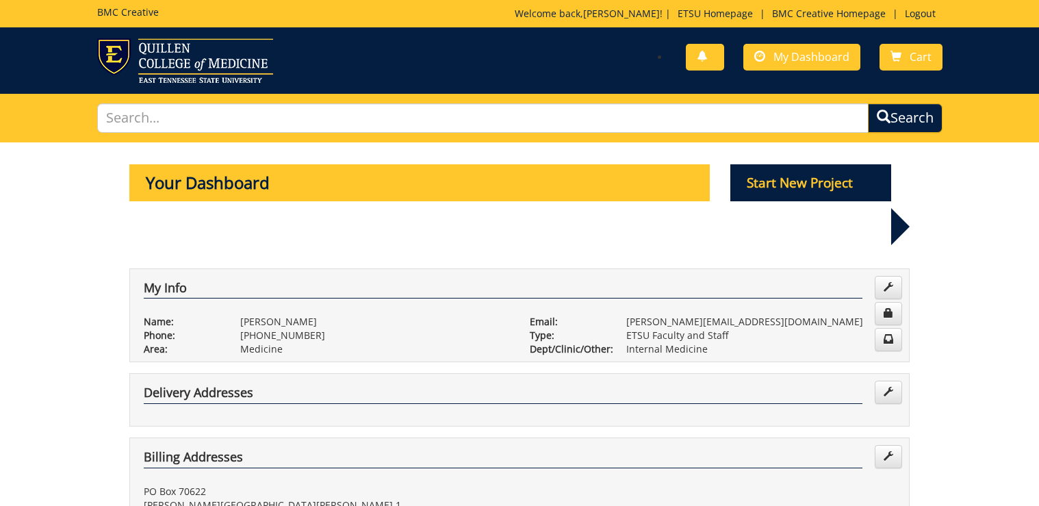
scroll to position [710, 0]
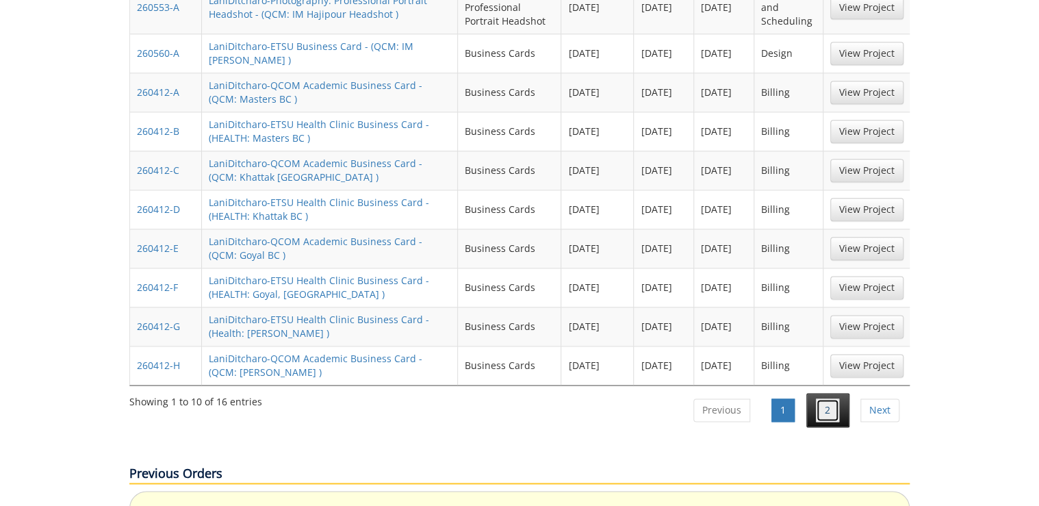
click at [835, 398] on link "2" at bounding box center [827, 409] width 23 height 23
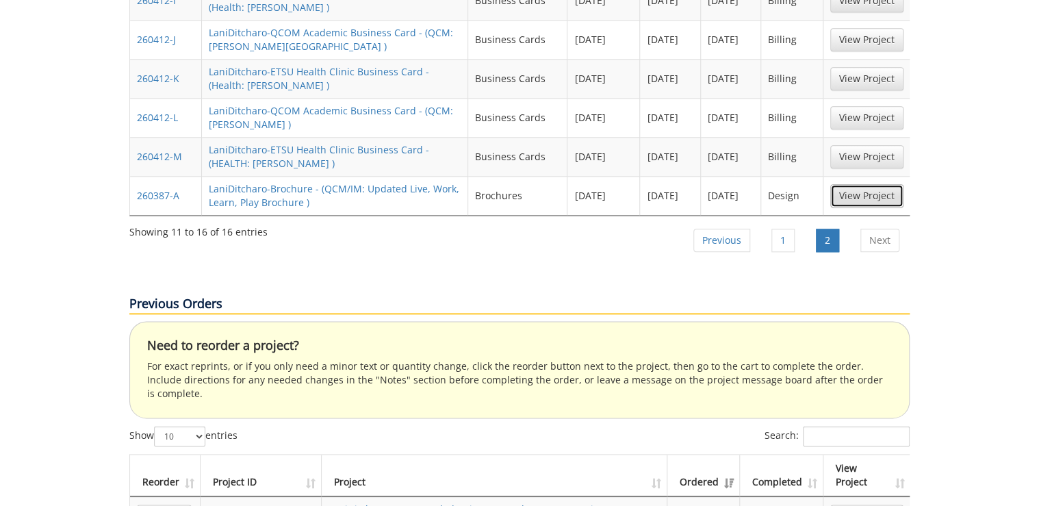
click at [857, 184] on link "View Project" at bounding box center [866, 195] width 73 height 23
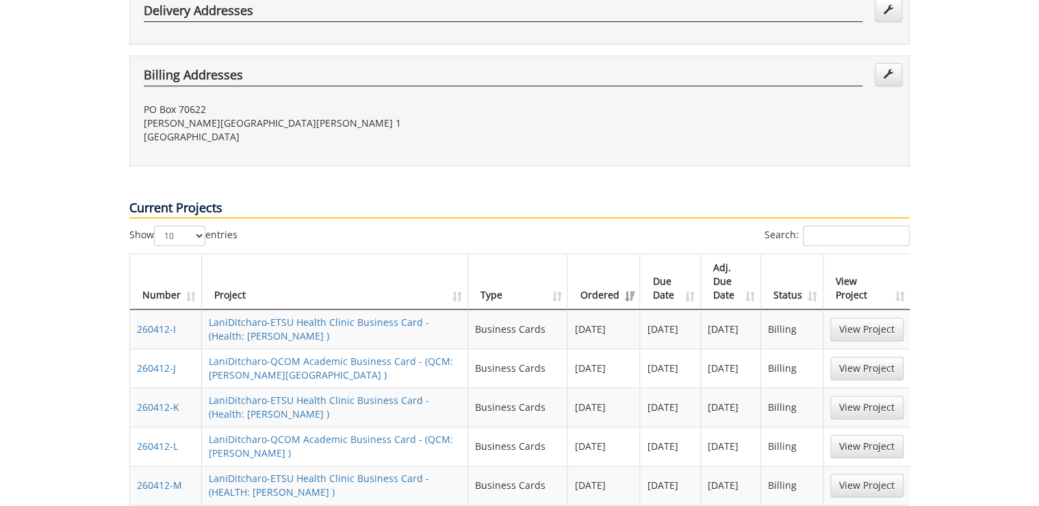
scroll to position [546, 0]
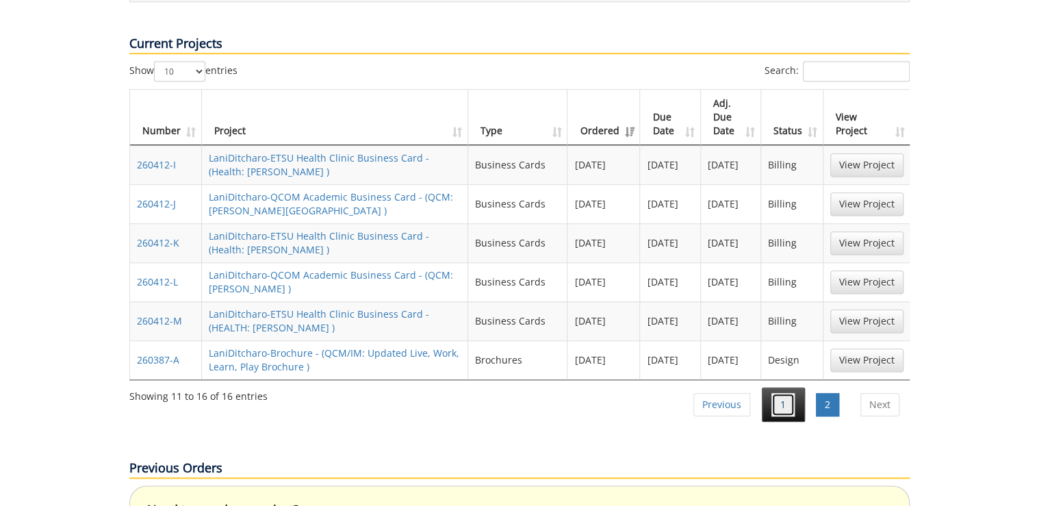
click at [777, 393] on link "1" at bounding box center [782, 404] width 23 height 23
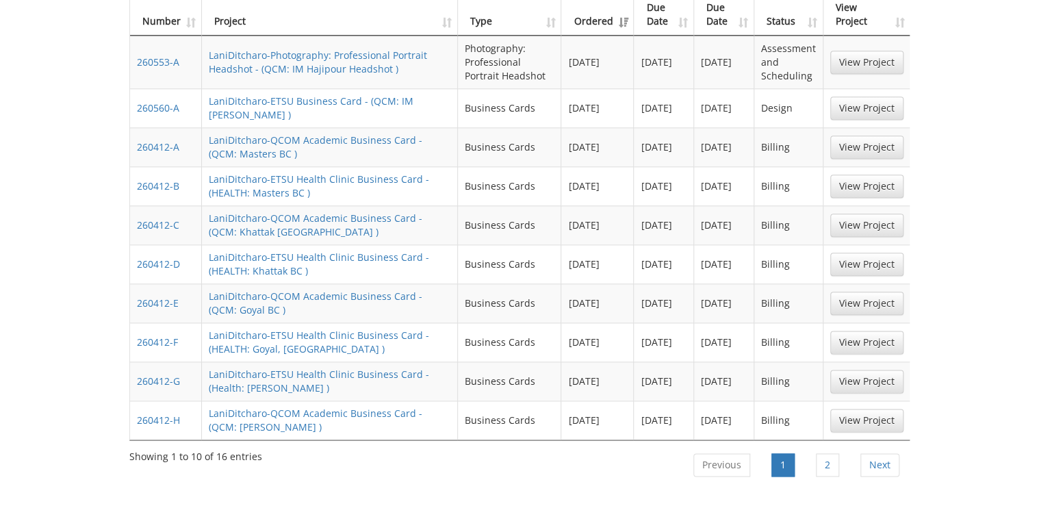
scroll to position [491, 0]
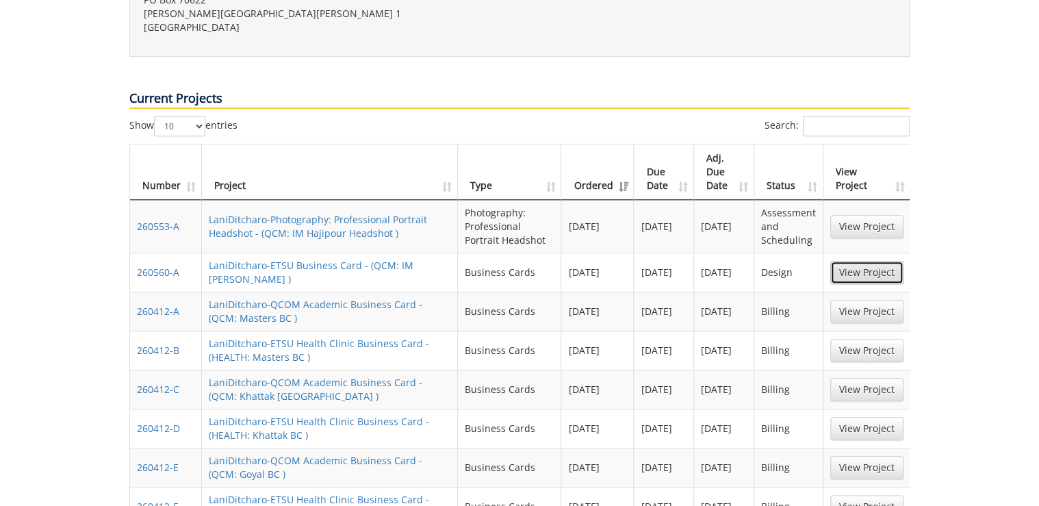
click at [887, 261] on link "View Project" at bounding box center [866, 272] width 73 height 23
click at [880, 215] on link "View Project" at bounding box center [866, 226] width 73 height 23
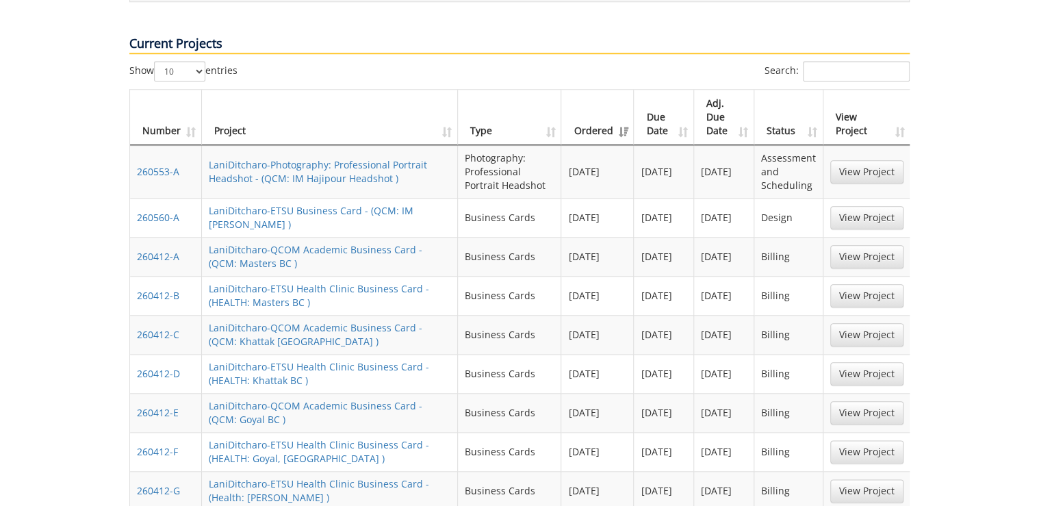
scroll to position [820, 0]
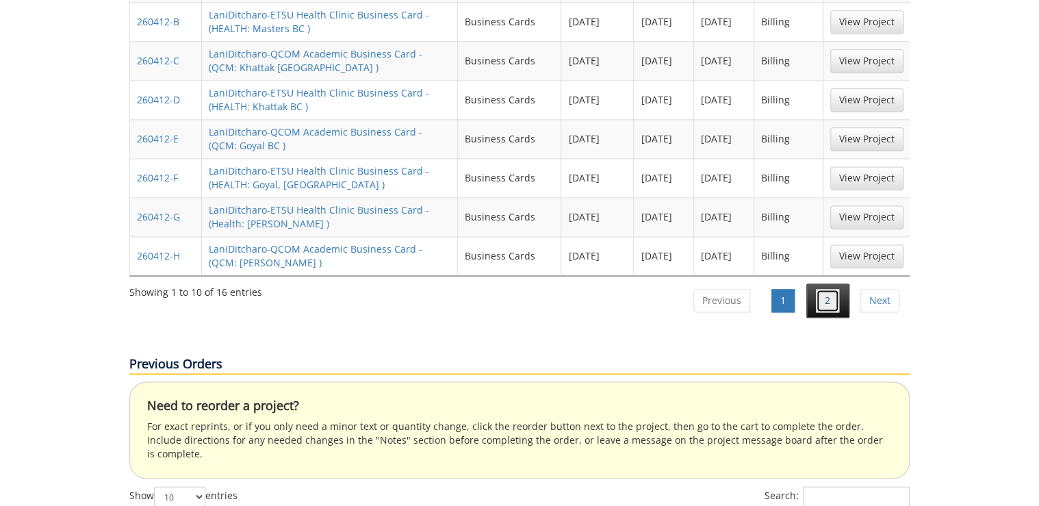
click at [829, 289] on link "2" at bounding box center [827, 300] width 23 height 23
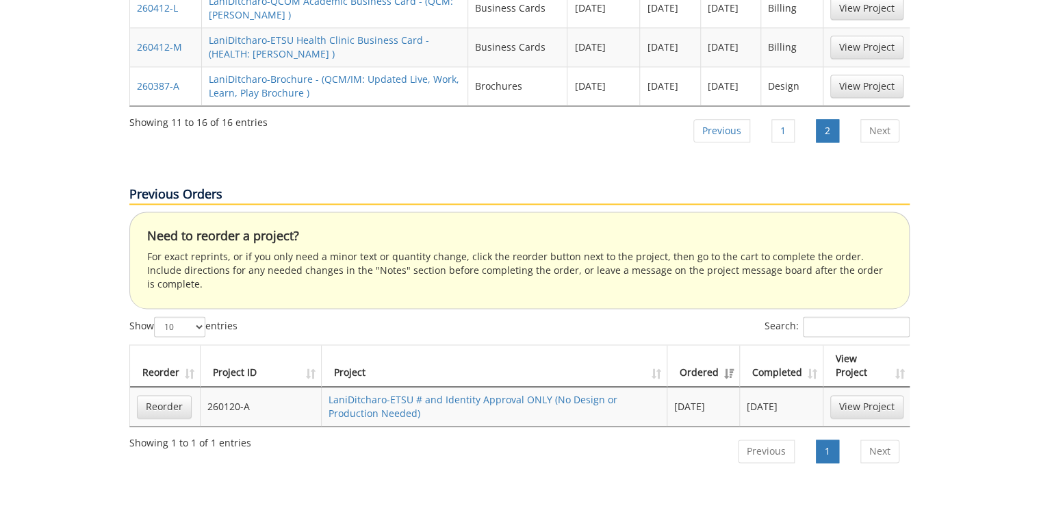
scroll to position [601, 0]
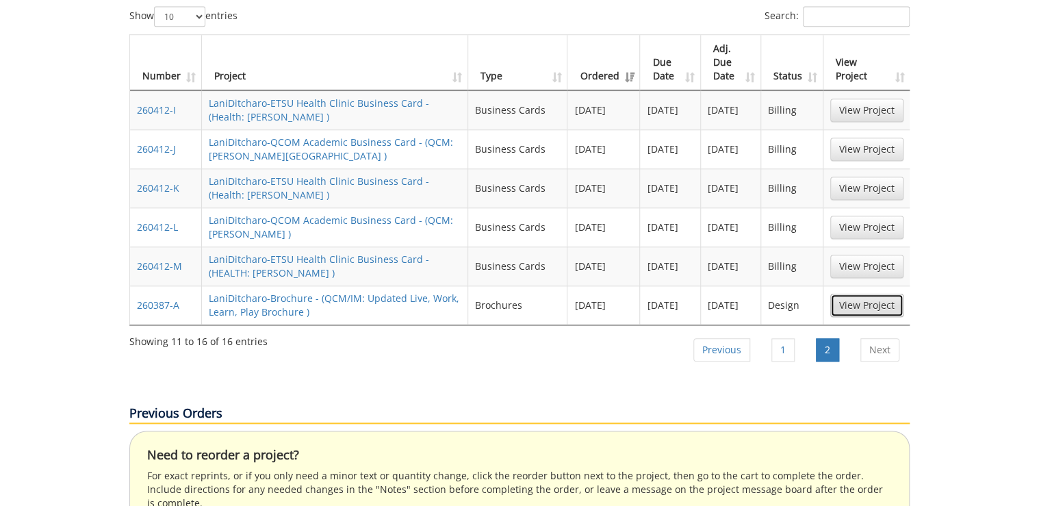
click at [865, 294] on link "View Project" at bounding box center [866, 305] width 73 height 23
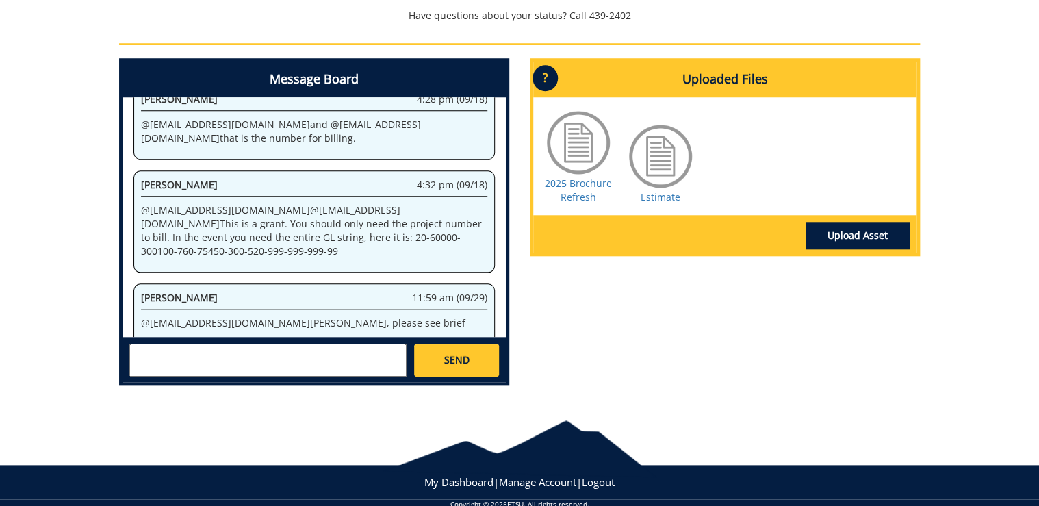
scroll to position [569, 0]
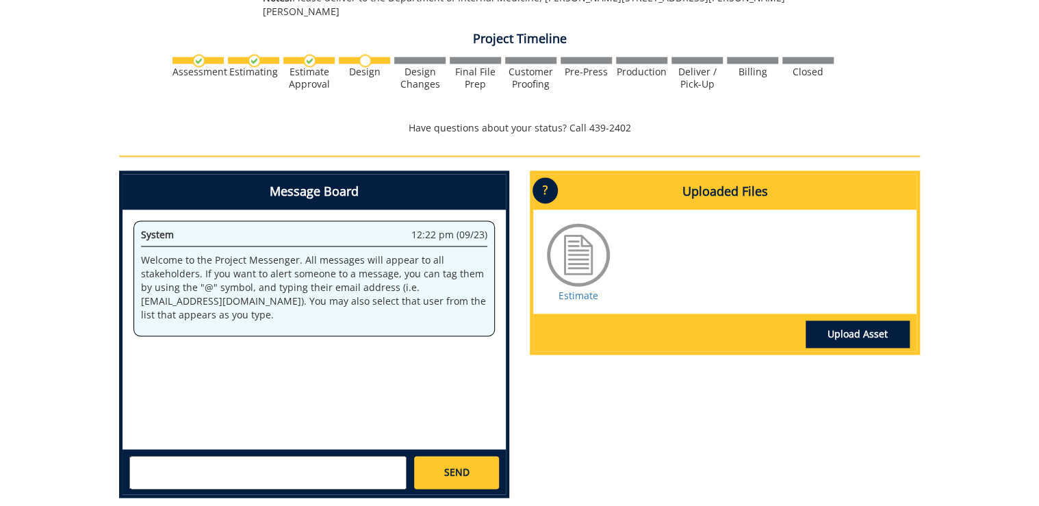
scroll to position [876, 0]
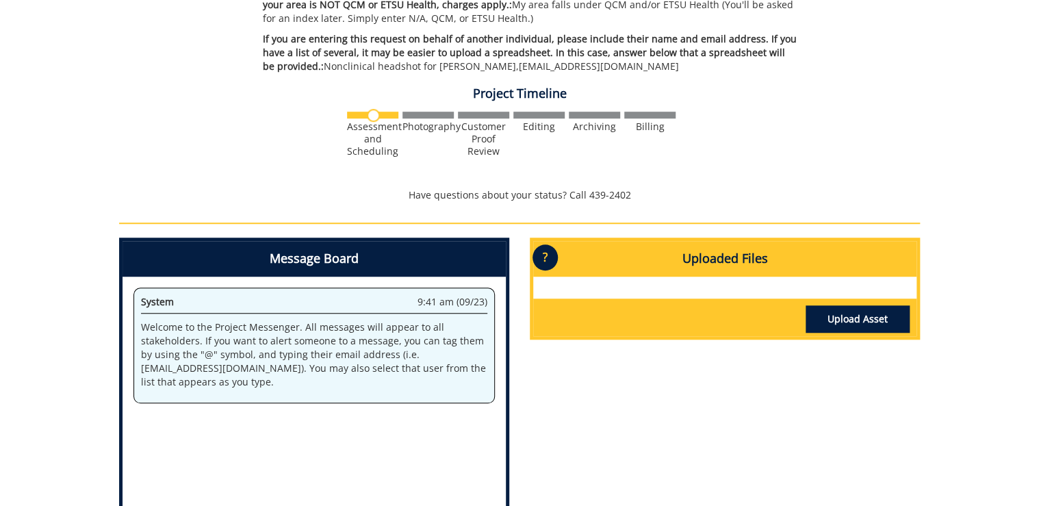
scroll to position [493, 0]
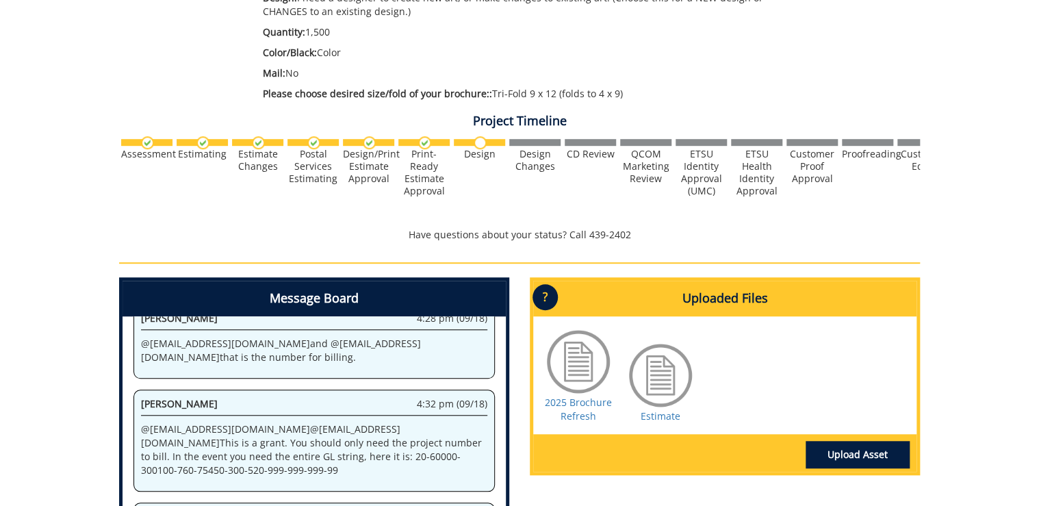
scroll to position [547, 0]
